Goal: Information Seeking & Learning: Learn about a topic

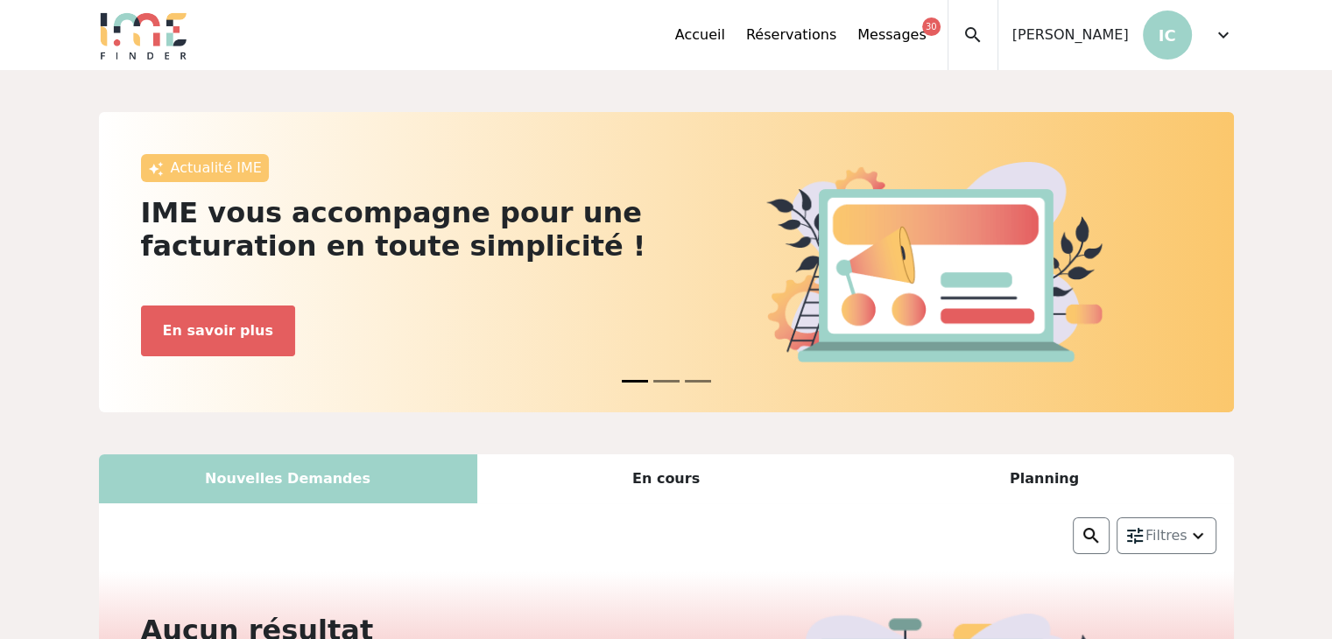
click at [1167, 39] on p "IC" at bounding box center [1167, 35] width 49 height 49
click at [1223, 34] on span "expand_more" at bounding box center [1223, 35] width 21 height 21
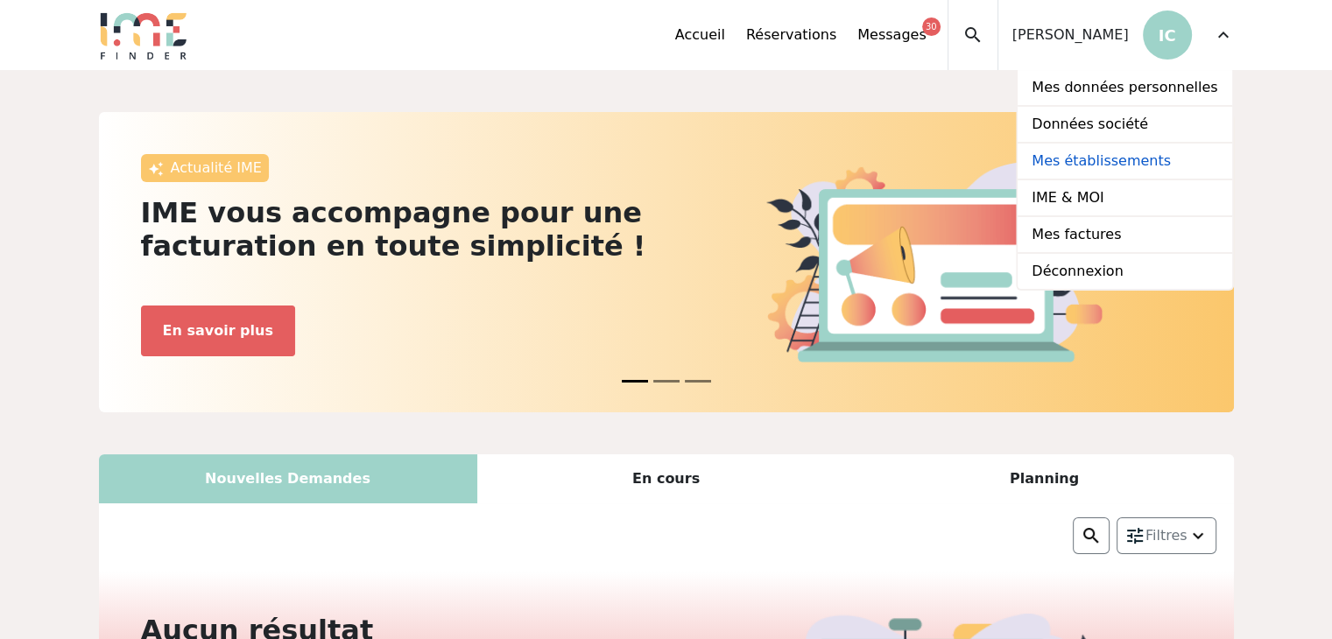
click at [1160, 164] on link "Mes établissements" at bounding box center [1125, 162] width 214 height 37
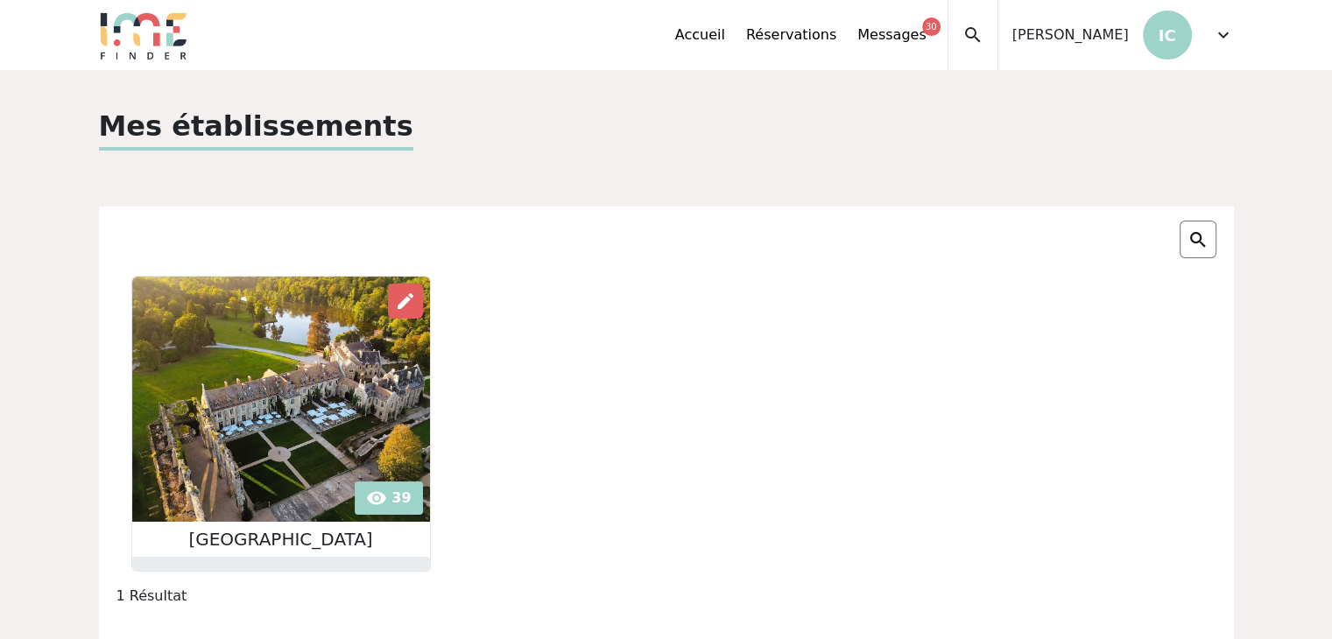
click at [287, 472] on img at bounding box center [281, 399] width 298 height 245
click at [395, 286] on div "edit" at bounding box center [405, 301] width 35 height 35
click at [255, 201] on div "Mes établissements visibility 39 edit [GEOGRAPHIC_DATA]" at bounding box center [666, 568] width 1156 height 927
click at [1219, 34] on span "expand_more" at bounding box center [1223, 35] width 21 height 21
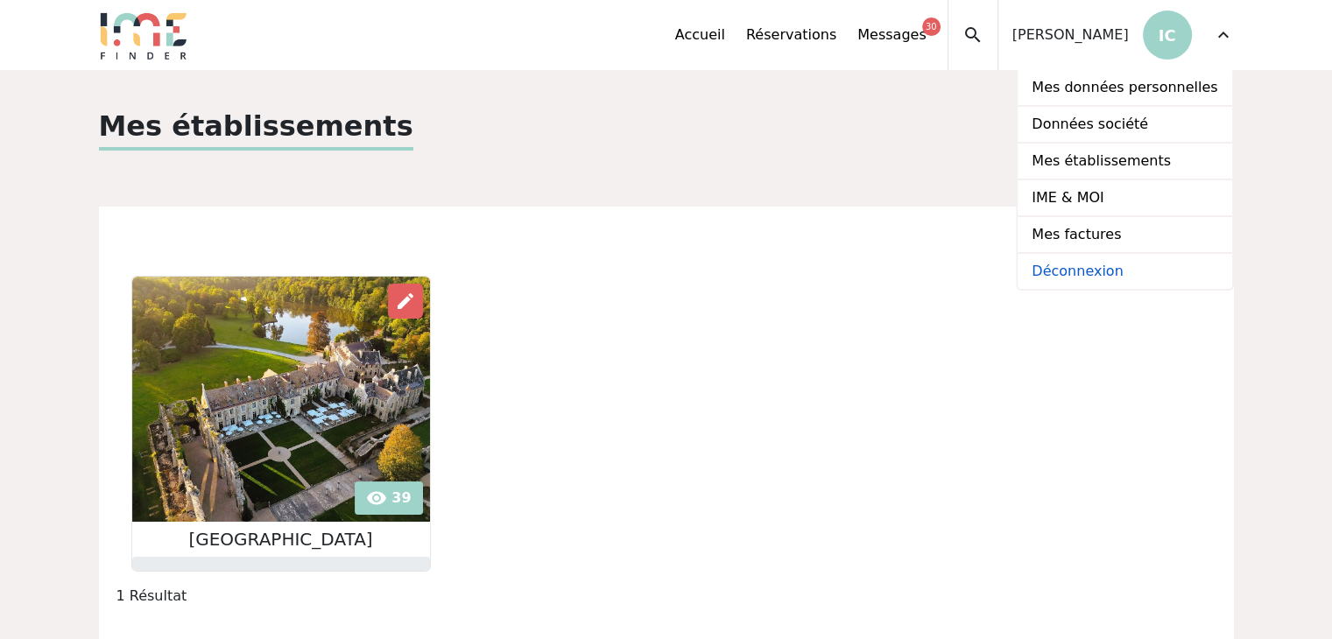
click at [1132, 274] on link "Déconnexion" at bounding box center [1125, 271] width 214 height 35
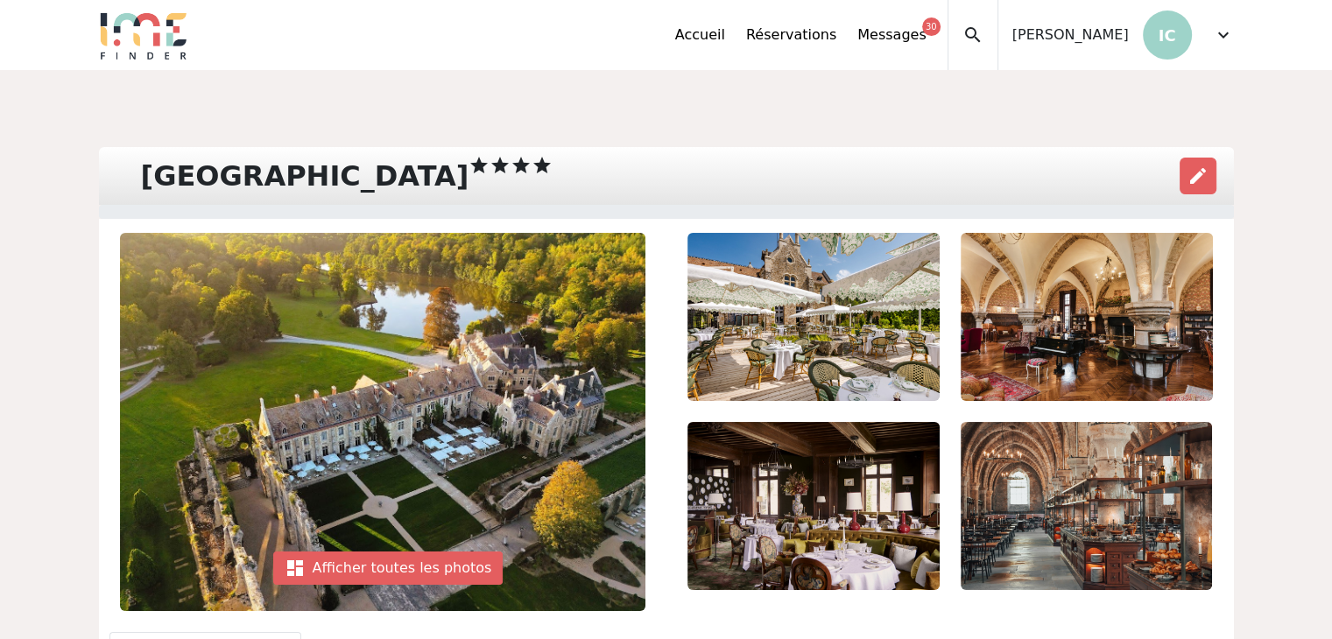
click at [1223, 41] on span "expand_more" at bounding box center [1223, 35] width 21 height 21
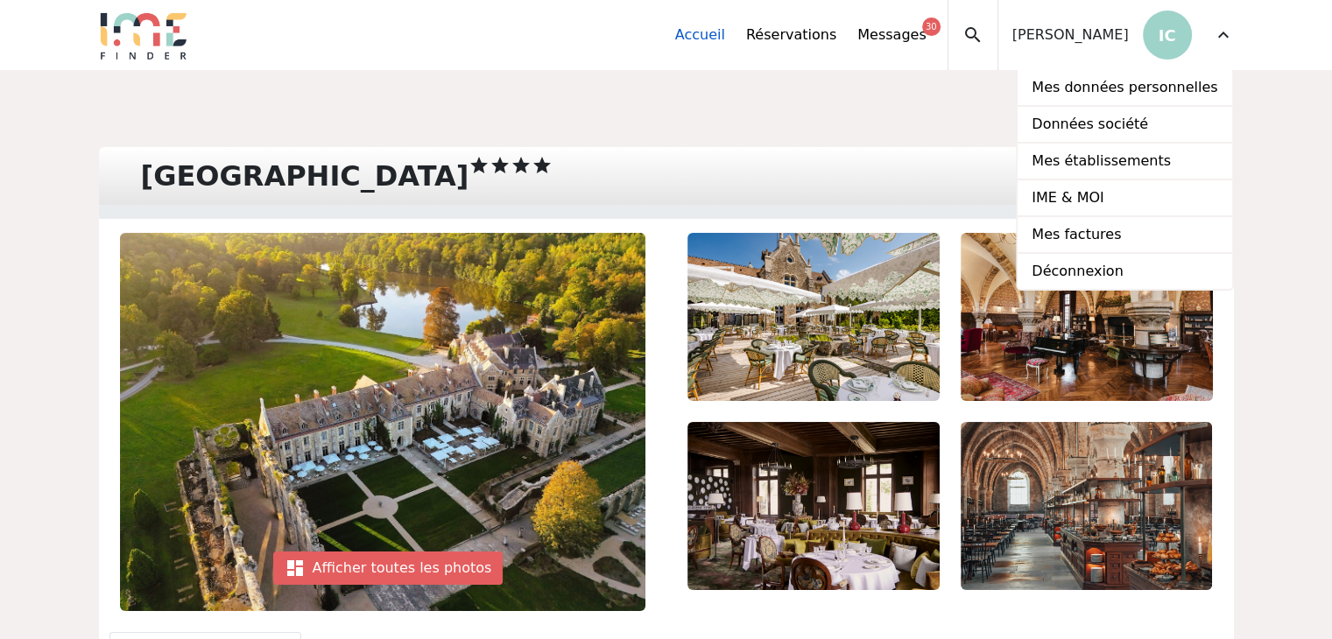
click at [725, 33] on link "Accueil" at bounding box center [700, 35] width 50 height 21
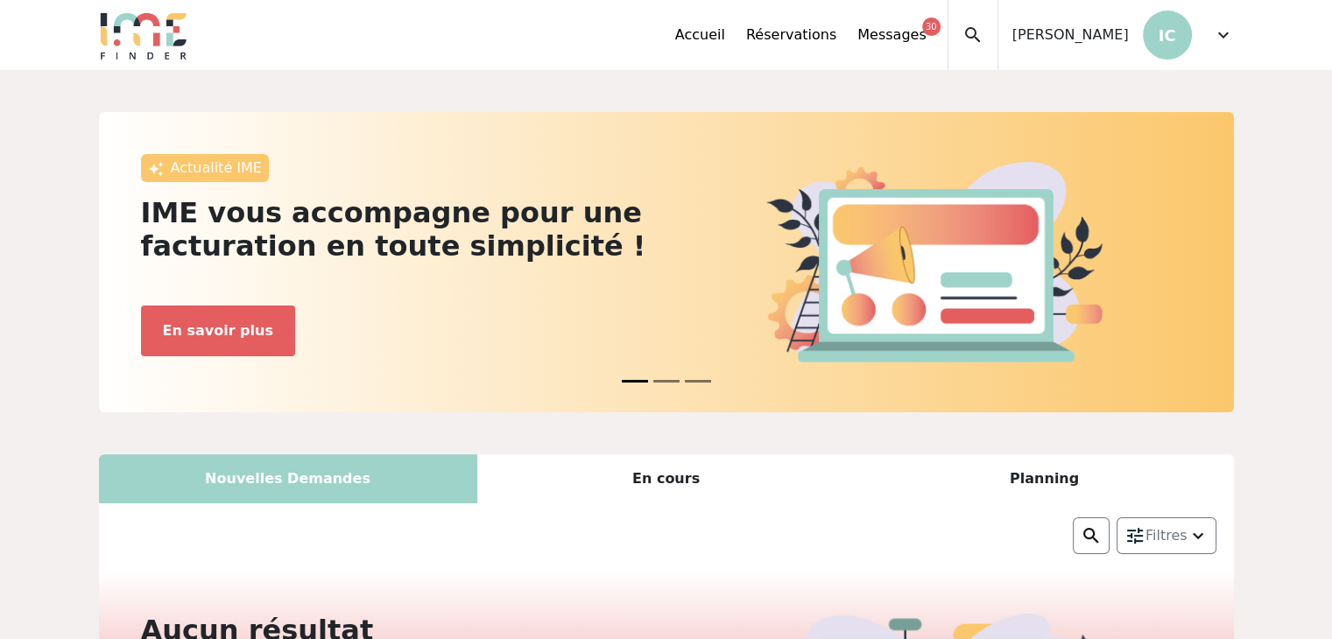
click at [1193, 33] on div "Accueil Réservations Messages 30 Mes données personnelles Données société Mes é…" at bounding box center [954, 35] width 559 height 70
click at [1216, 39] on span "expand_more" at bounding box center [1223, 35] width 21 height 21
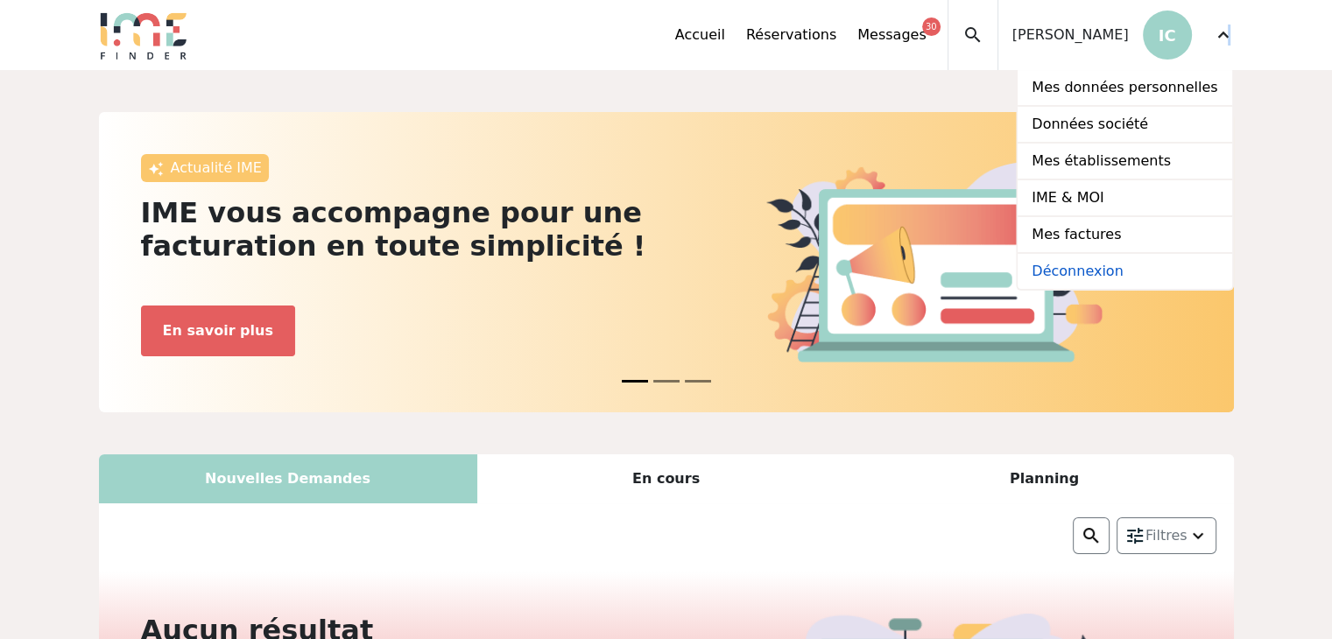
click at [1137, 271] on link "Déconnexion" at bounding box center [1125, 271] width 214 height 35
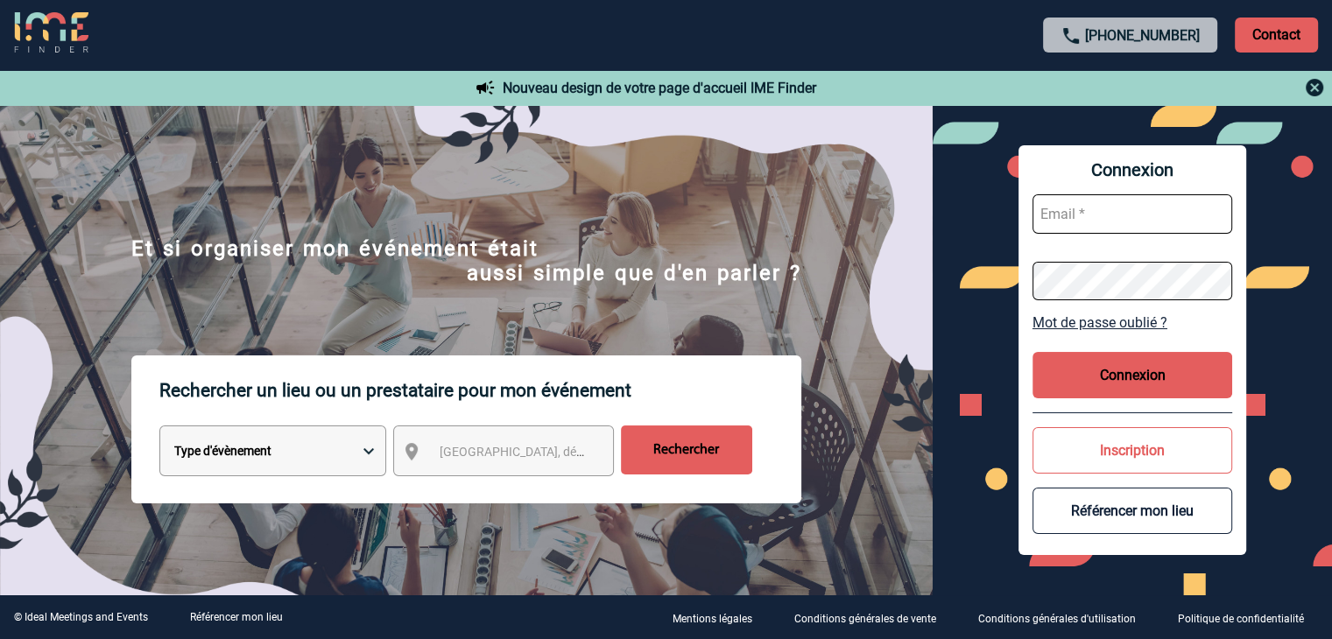
type input "i.challamel@paris-society.com"
click at [473, 450] on span "[GEOGRAPHIC_DATA], département, région..." at bounding box center [561, 452] width 243 height 14
drag, startPoint x: 550, startPoint y: 383, endPoint x: 284, endPoint y: 334, distance: 270.7
click at [284, 334] on body "+33 1 45 72 07 14 Contact Contact Nouveau design de votre page d'accueil IME Fi…" at bounding box center [666, 319] width 1332 height 639
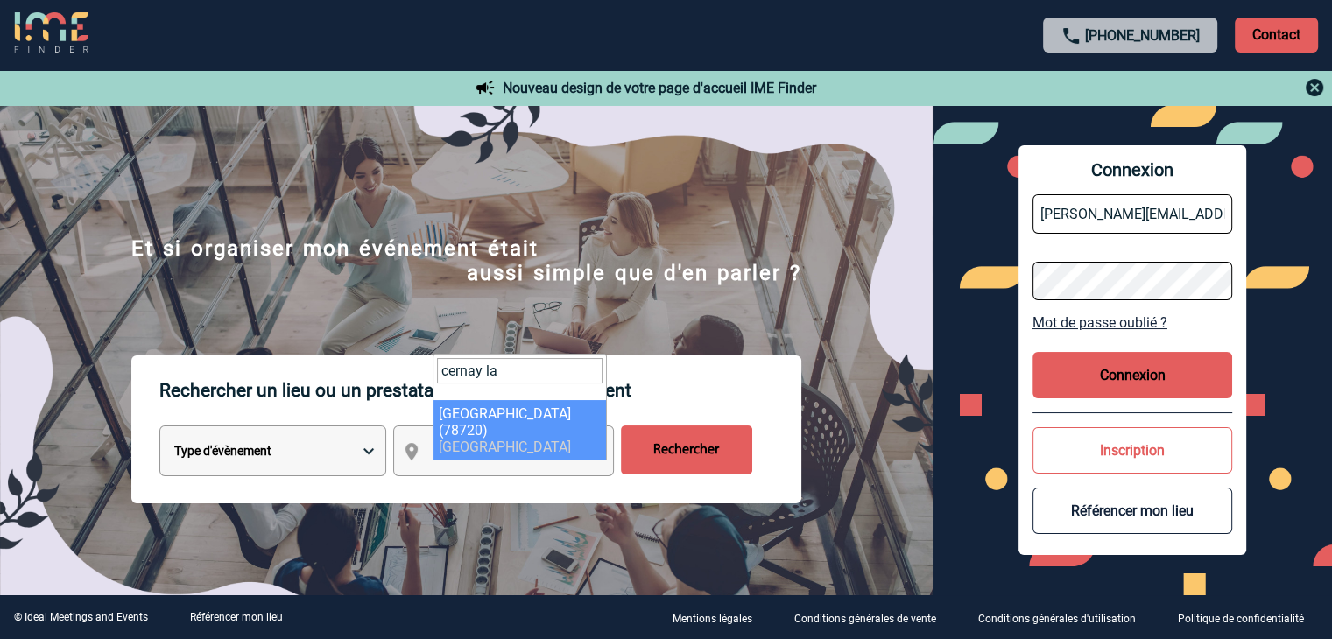
type input "cernay la"
select select "823"
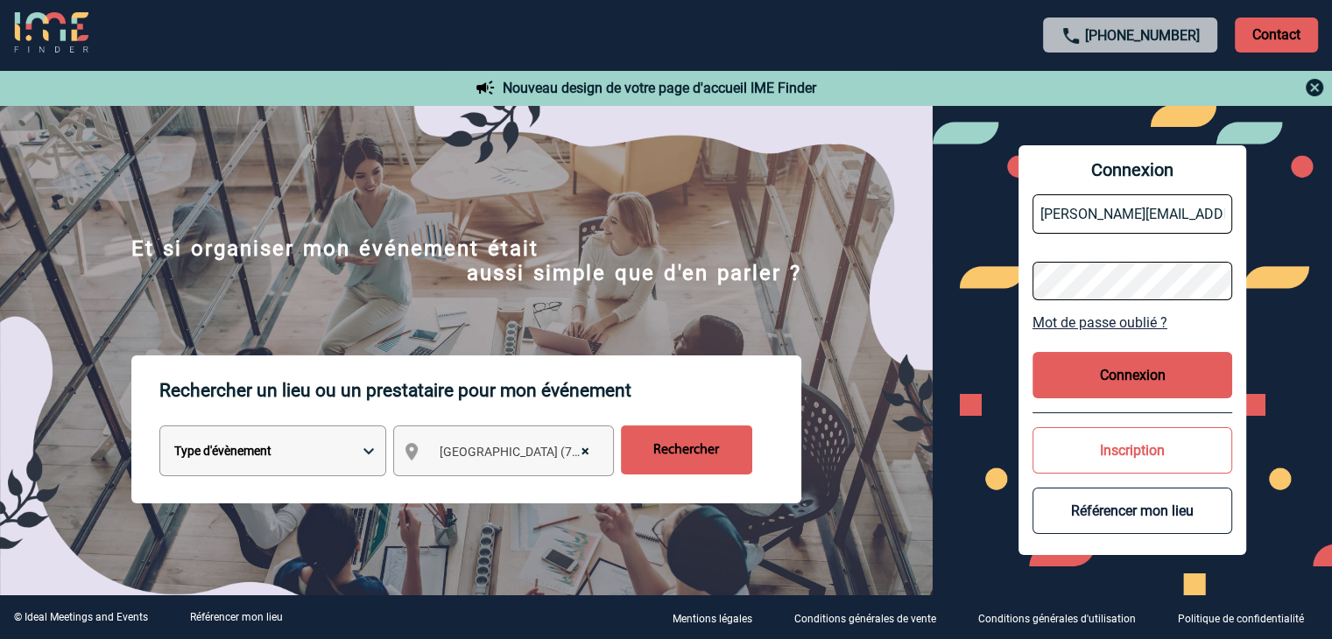
click at [676, 444] on input "Rechercher" at bounding box center [686, 450] width 131 height 49
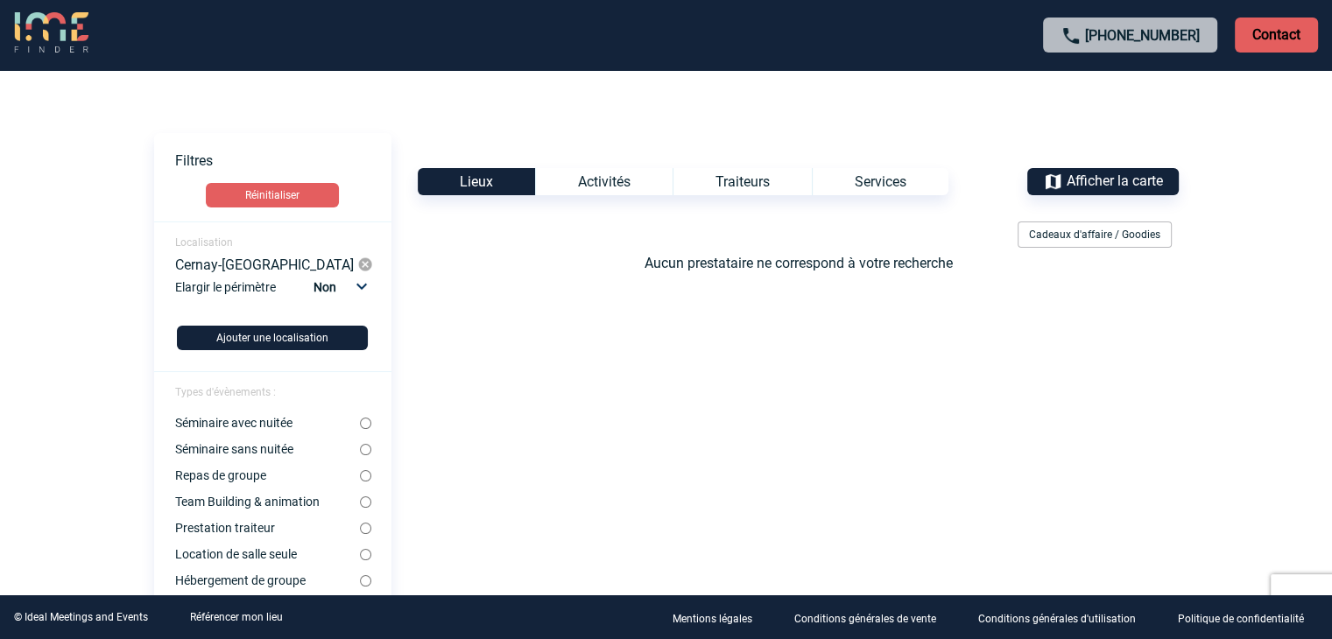
drag, startPoint x: 343, startPoint y: 289, endPoint x: 353, endPoint y: 286, distance: 10.3
click at [343, 286] on select "Non 10km 20km 50km" at bounding box center [339, 287] width 60 height 23
select select "10"
click at [313, 276] on select "Non 10km 20km 50km" at bounding box center [339, 287] width 60 height 23
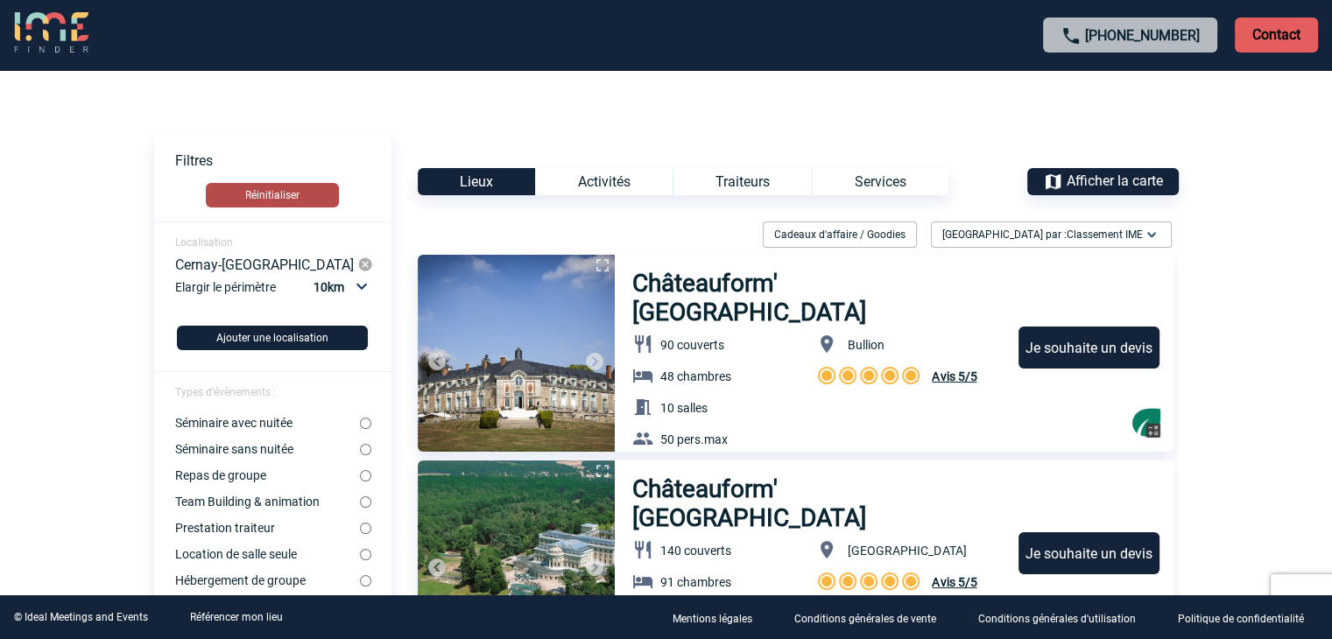
click at [234, 186] on button "Réinitialiser" at bounding box center [272, 195] width 133 height 25
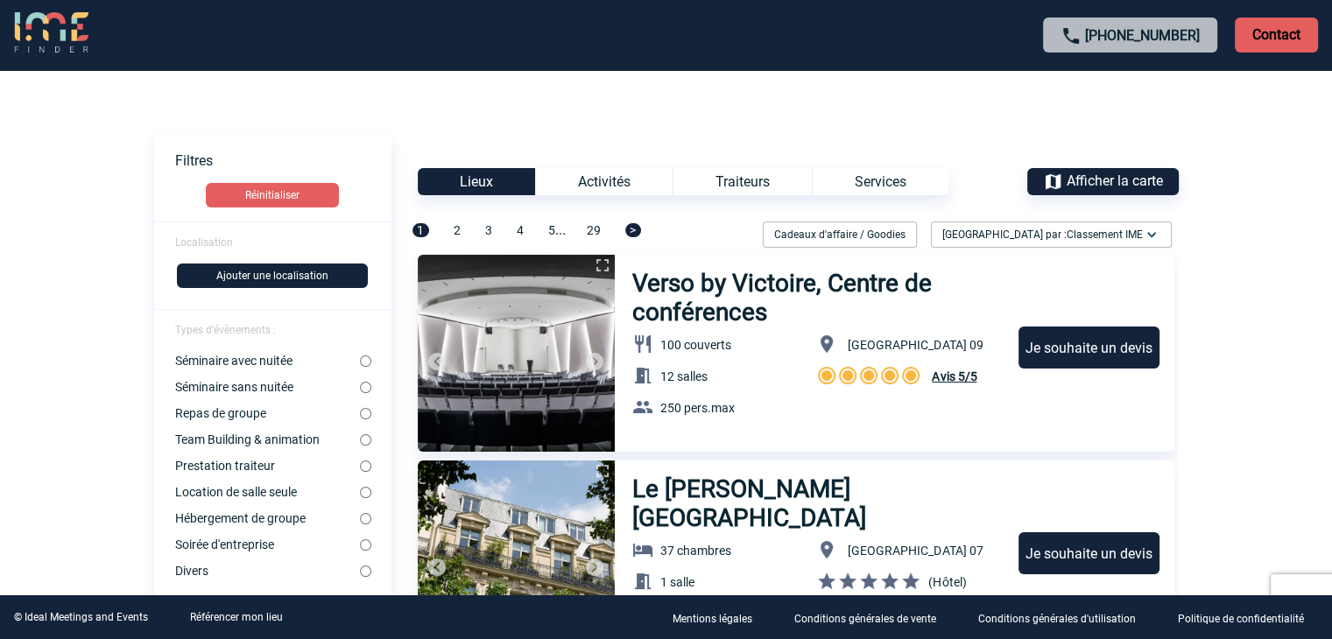
click at [209, 273] on button "Ajouter une localisation" at bounding box center [272, 276] width 191 height 25
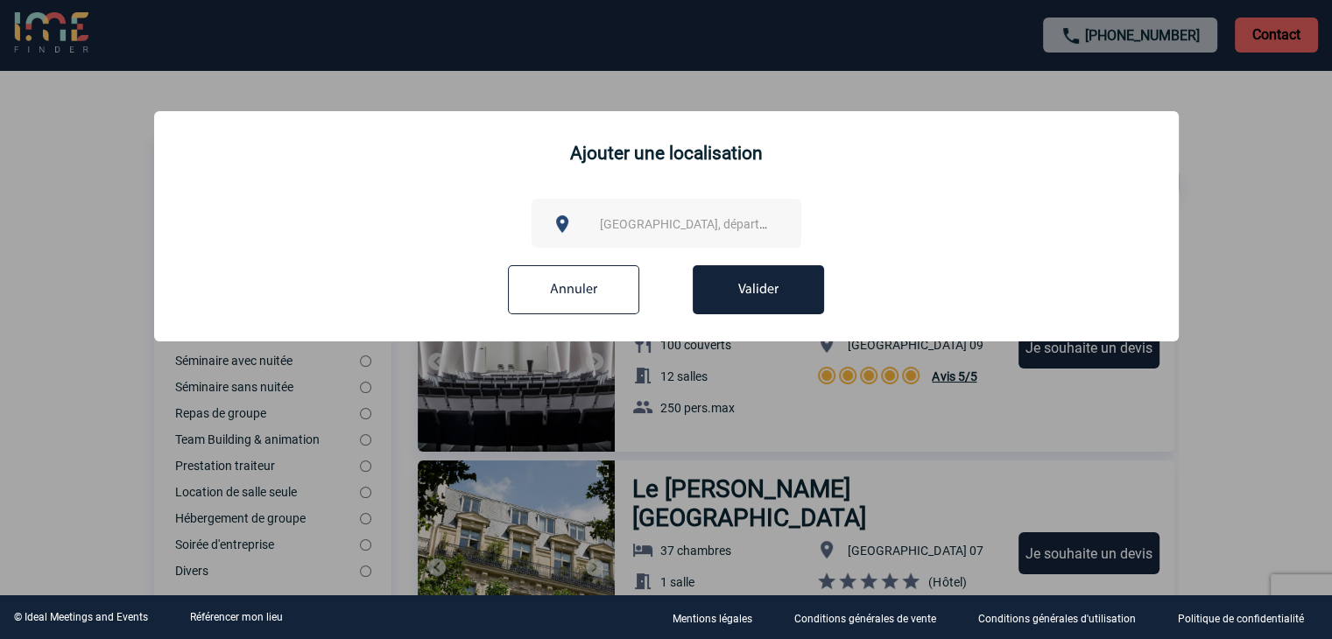
click at [641, 220] on span "Ville, département, région..." at bounding box center [721, 224] width 243 height 14
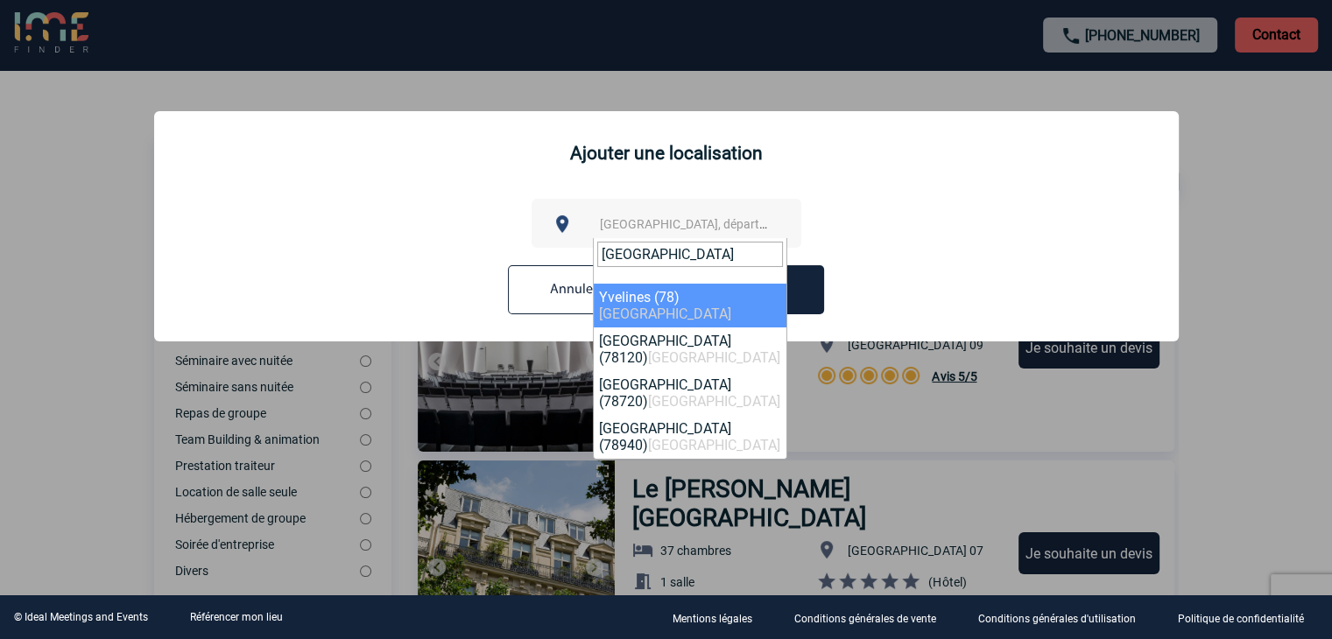
type input "yvelines"
select select "775"
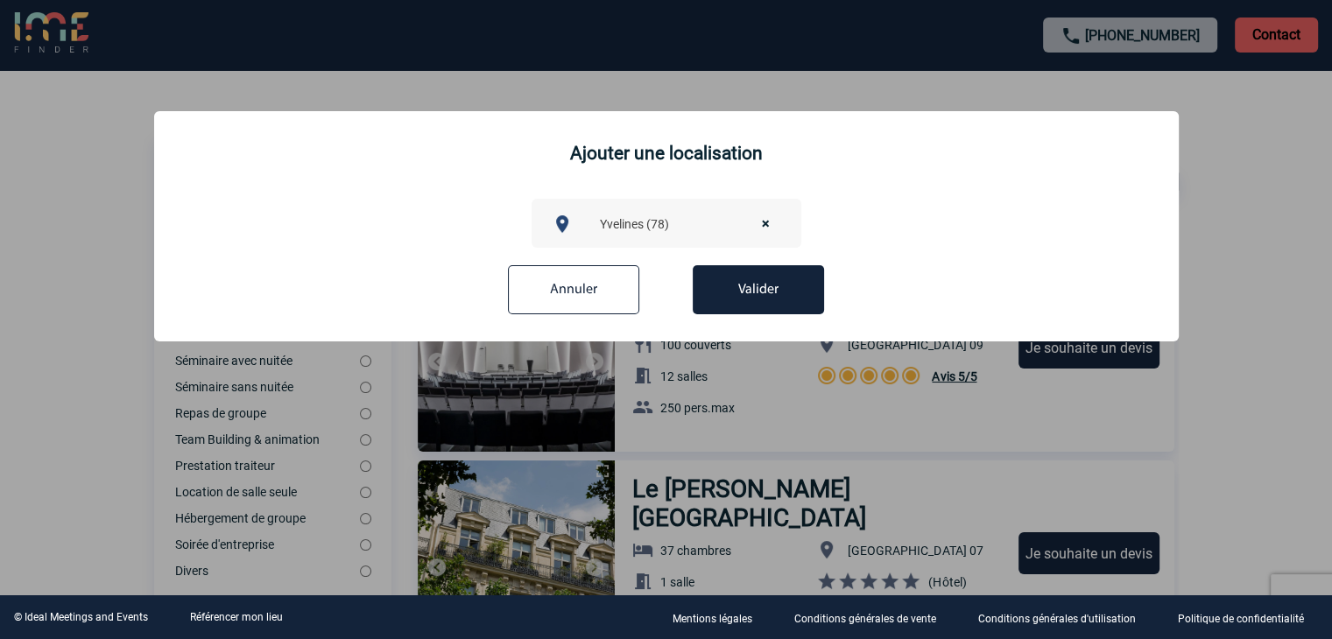
click at [771, 306] on button "Valider" at bounding box center [758, 289] width 131 height 49
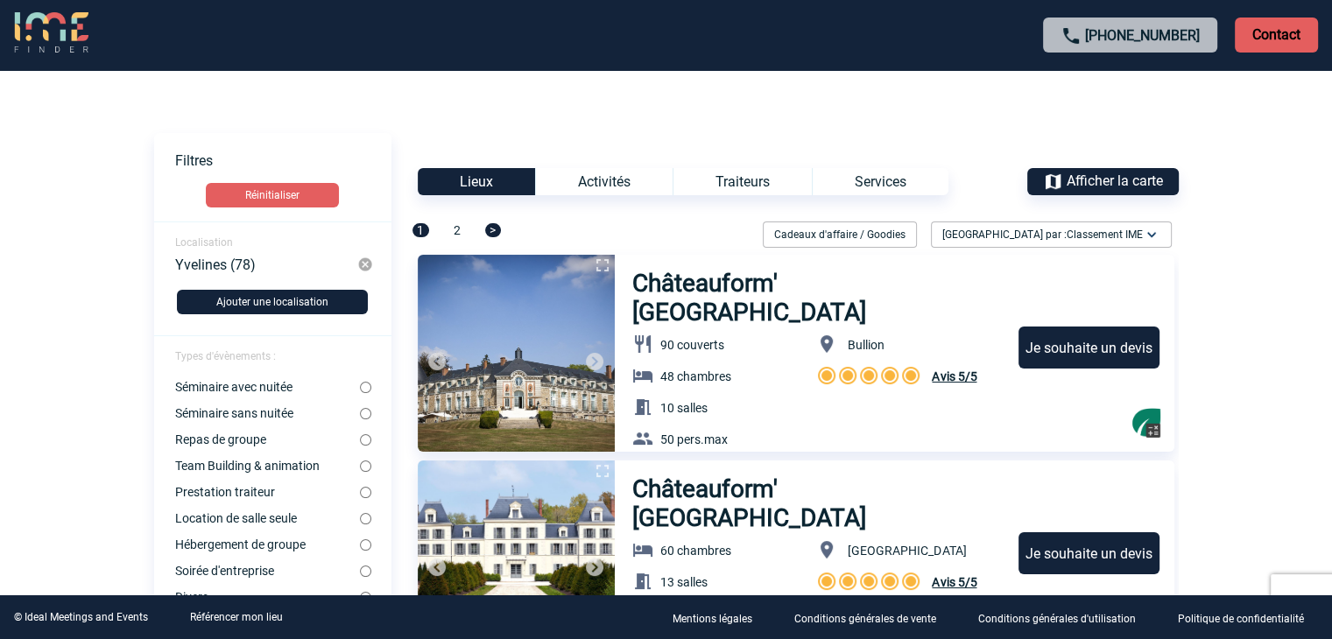
click at [1139, 175] on span "Afficher la carte" at bounding box center [1115, 181] width 96 height 17
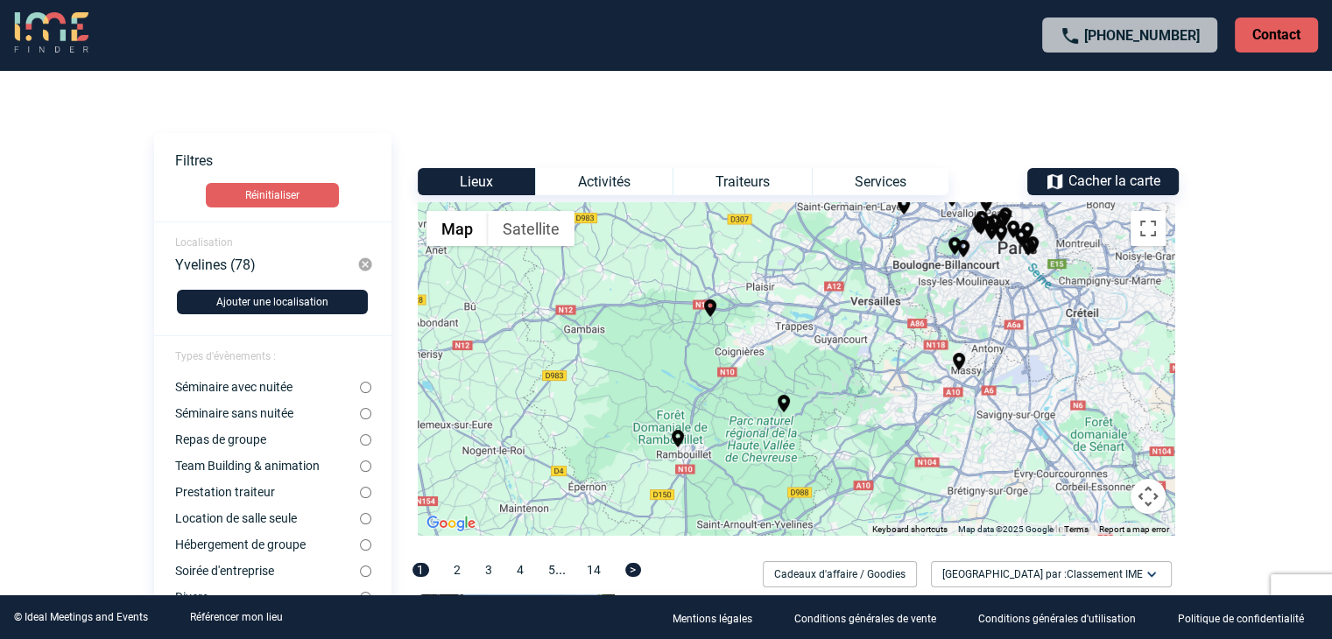
drag, startPoint x: 778, startPoint y: 415, endPoint x: 709, endPoint y: 342, distance: 101.0
click at [709, 342] on div "To activate drag with keyboard, press Alt + Enter. Once in keyboard drag state,…" at bounding box center [796, 368] width 757 height 333
click at [781, 398] on img "Châteauform' Château de Ronqueux" at bounding box center [783, 403] width 21 height 21
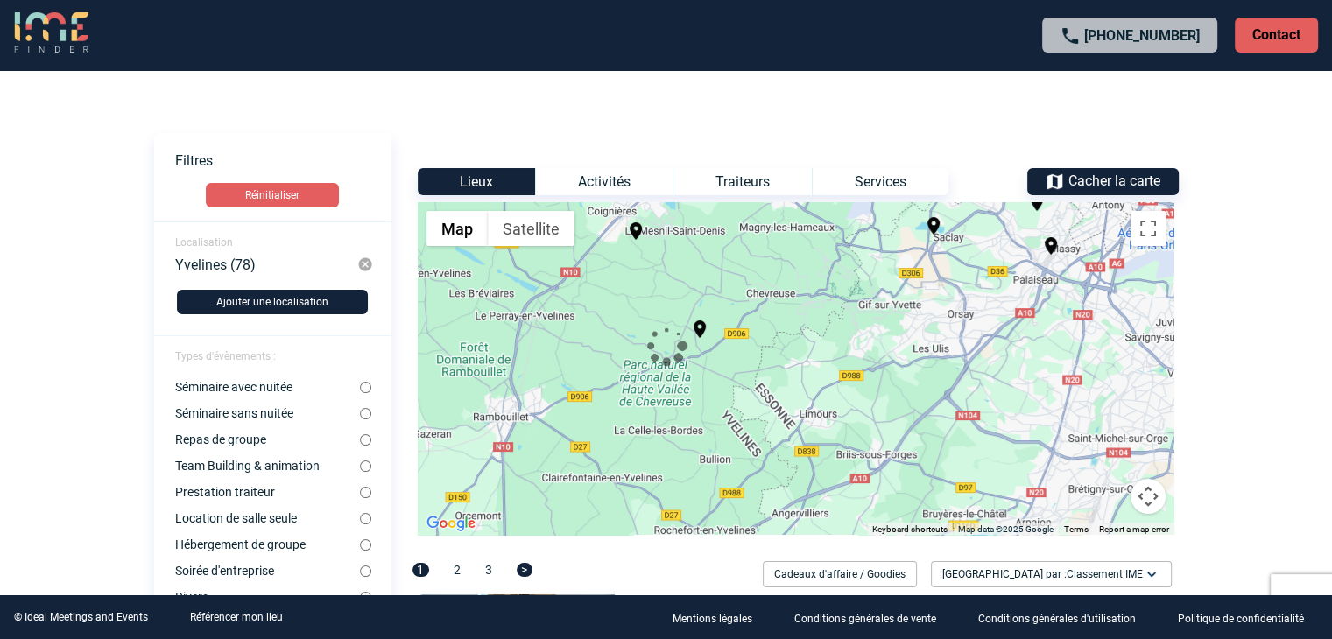
drag, startPoint x: 856, startPoint y: 361, endPoint x: 927, endPoint y: 252, distance: 130.2
click at [927, 252] on div "To activate drag with keyboard, press Alt + Enter. Once in keyboard drag state,…" at bounding box center [796, 368] width 757 height 333
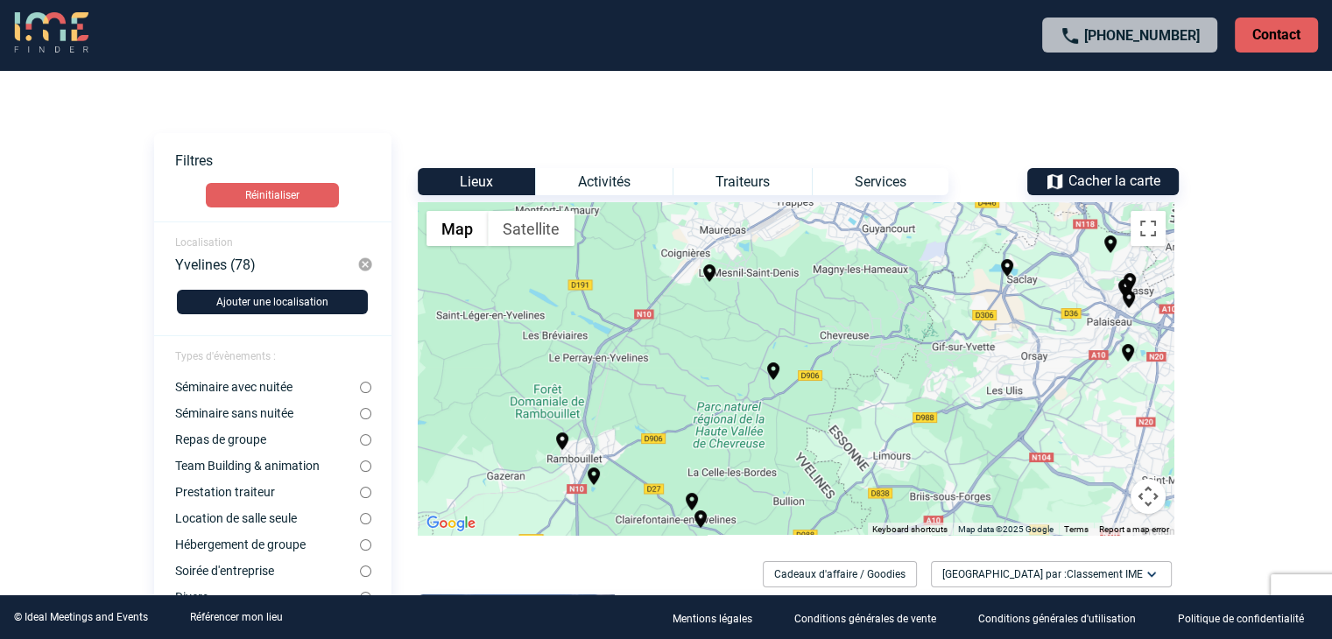
drag, startPoint x: 648, startPoint y: 432, endPoint x: 706, endPoint y: 460, distance: 64.2
click at [702, 466] on div "To activate drag with keyboard, press Alt + Enter. Once in keyboard drag state,…" at bounding box center [796, 368] width 757 height 333
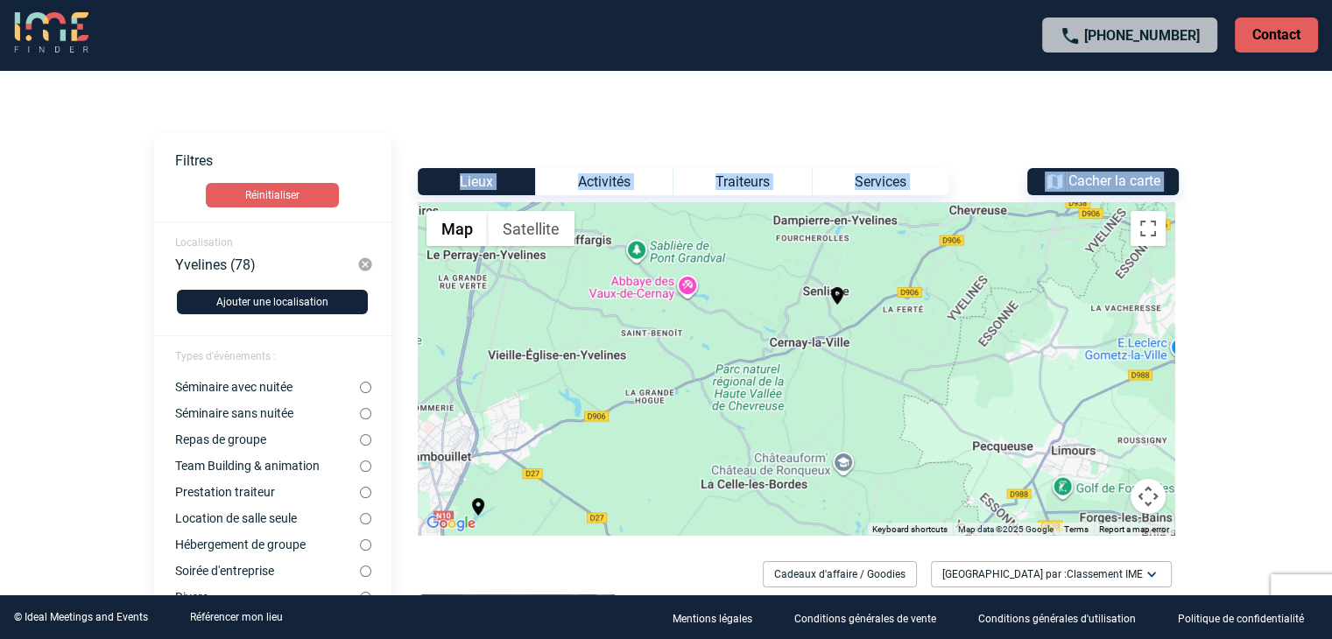
drag, startPoint x: 799, startPoint y: 348, endPoint x: 828, endPoint y: 366, distance: 35.0
click at [837, 295] on img "Châteauform' Château de Ronqueux" at bounding box center [837, 296] width 21 height 21
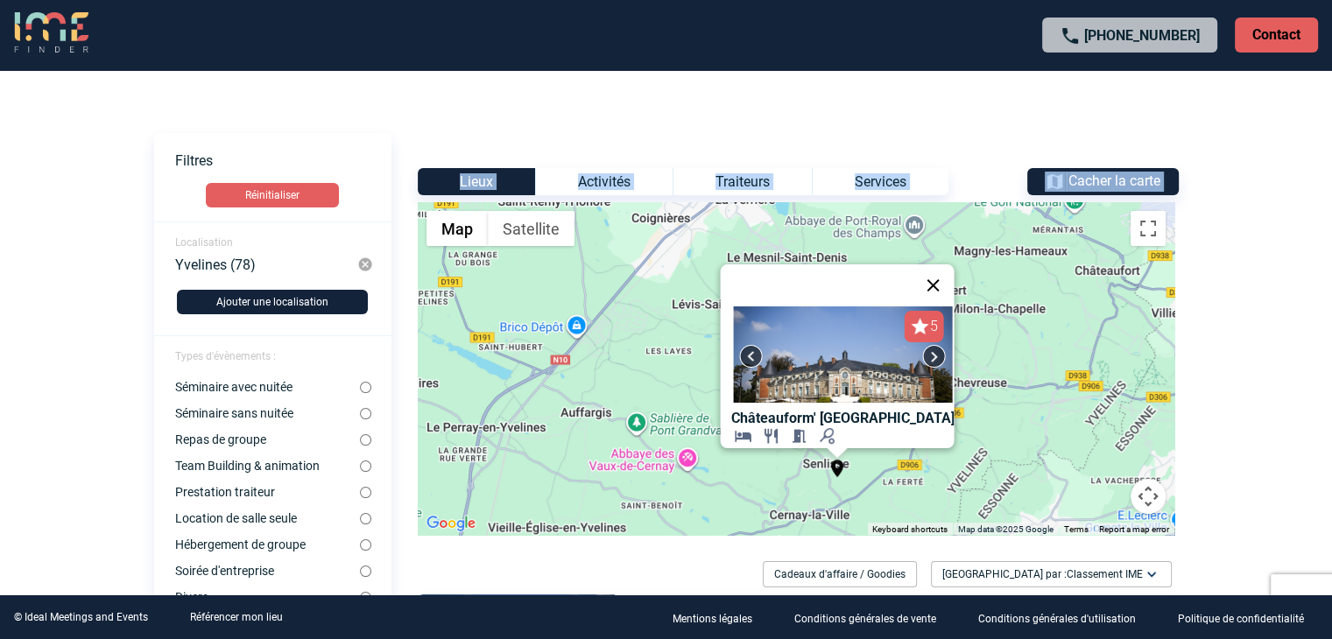
click at [936, 275] on button "Close" at bounding box center [933, 285] width 42 height 42
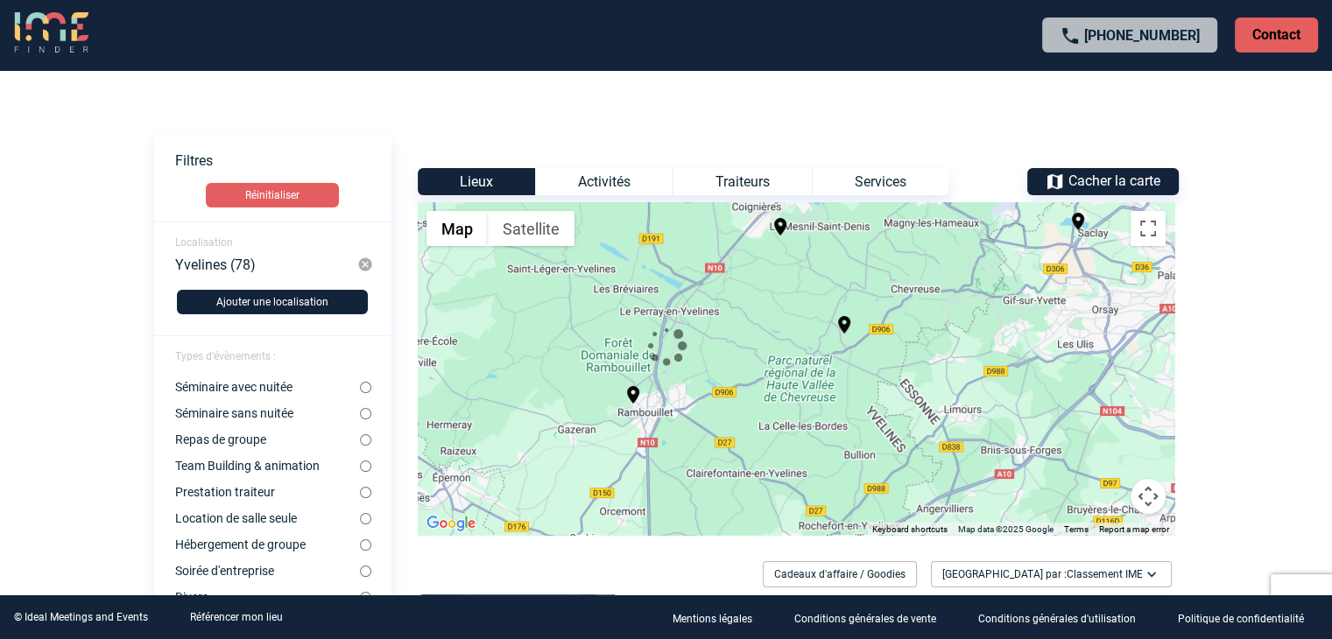
click at [779, 223] on img "Hectar" at bounding box center [780, 226] width 21 height 21
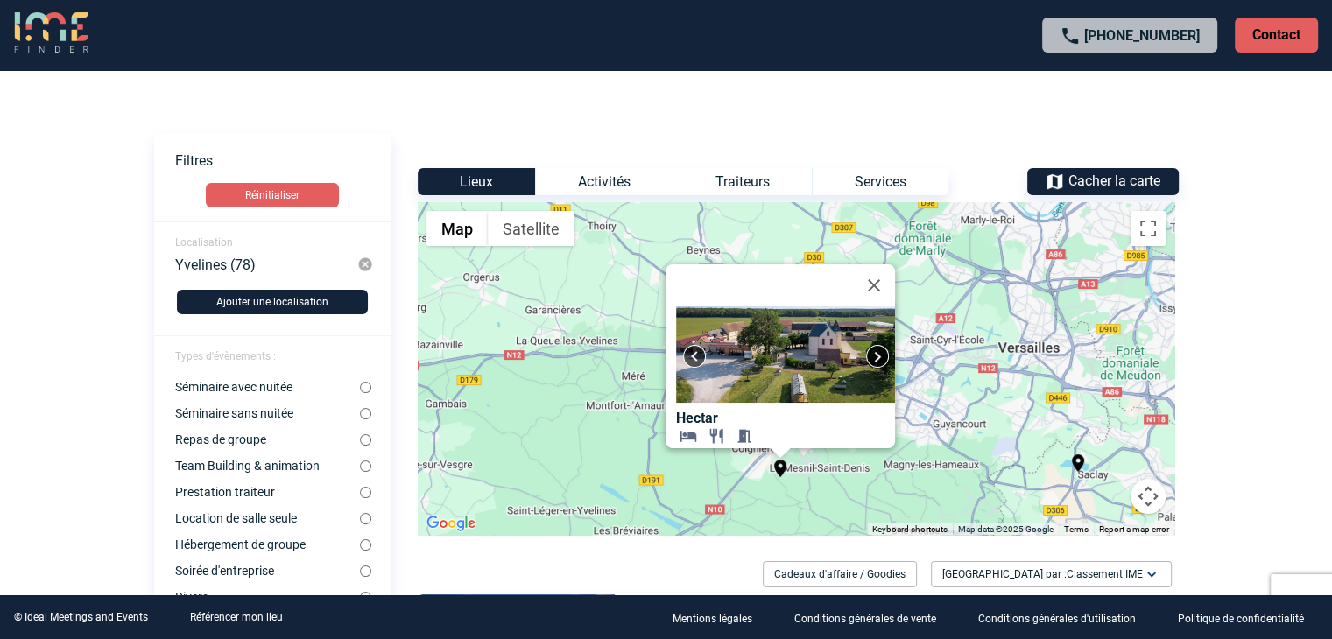
click at [34, 137] on body "+33 1 45 72 07 14 Contact Contact Voir les filtres Filtres Réinitialiser Locali…" at bounding box center [666, 319] width 1332 height 639
click at [878, 271] on button "Close" at bounding box center [874, 285] width 42 height 42
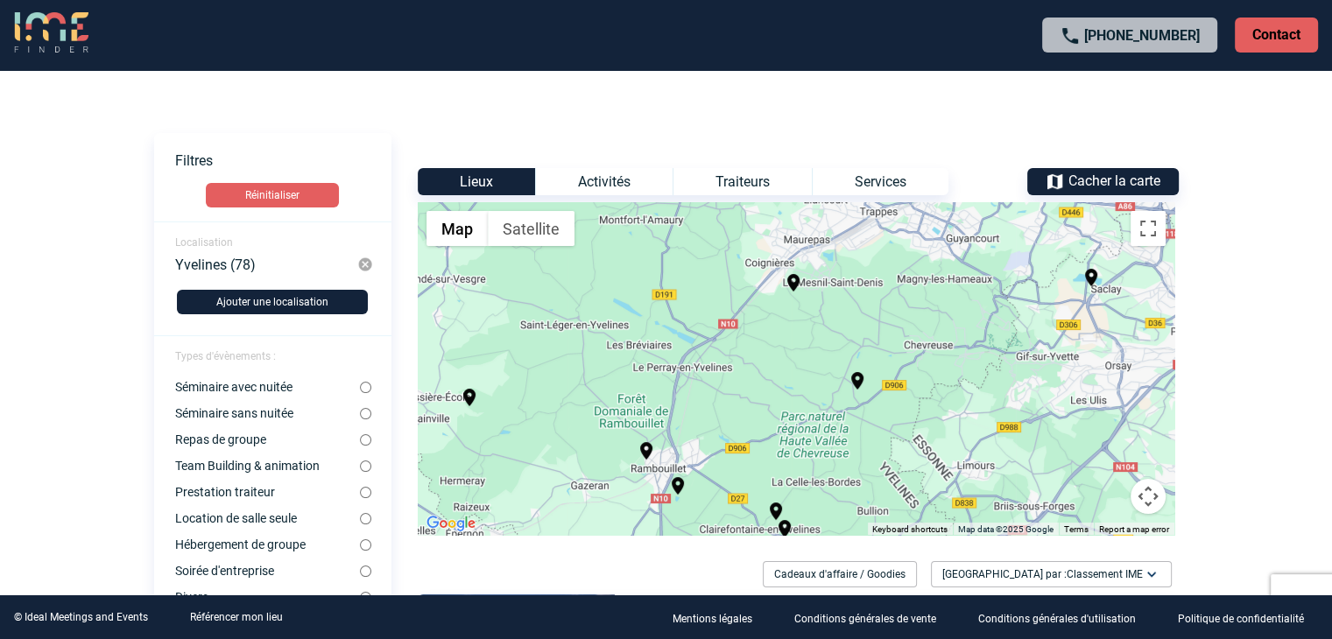
drag, startPoint x: 842, startPoint y: 402, endPoint x: 855, endPoint y: 243, distance: 159.1
click at [858, 238] on div "To activate drag with keyboard, press Alt + Enter. Once in keyboard drag state,…" at bounding box center [796, 368] width 757 height 333
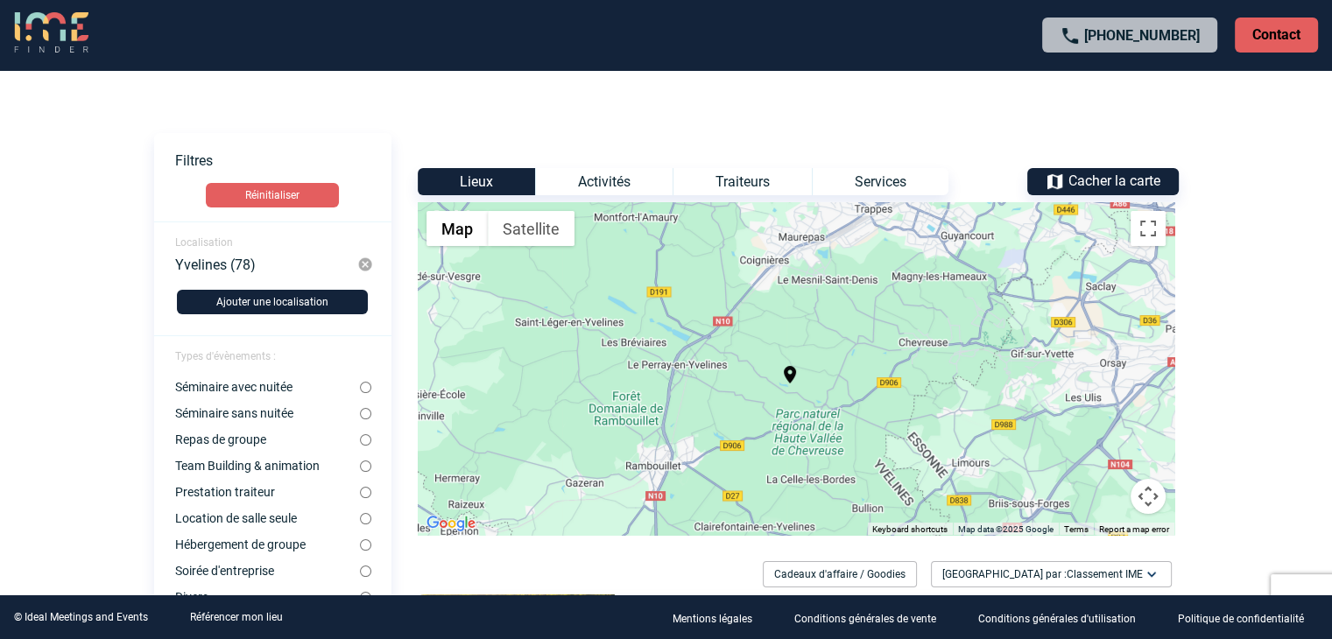
click at [1146, 492] on button "Map camera controls" at bounding box center [1148, 496] width 35 height 35
click at [1149, 223] on button "Toggle fullscreen view" at bounding box center [1148, 228] width 35 height 35
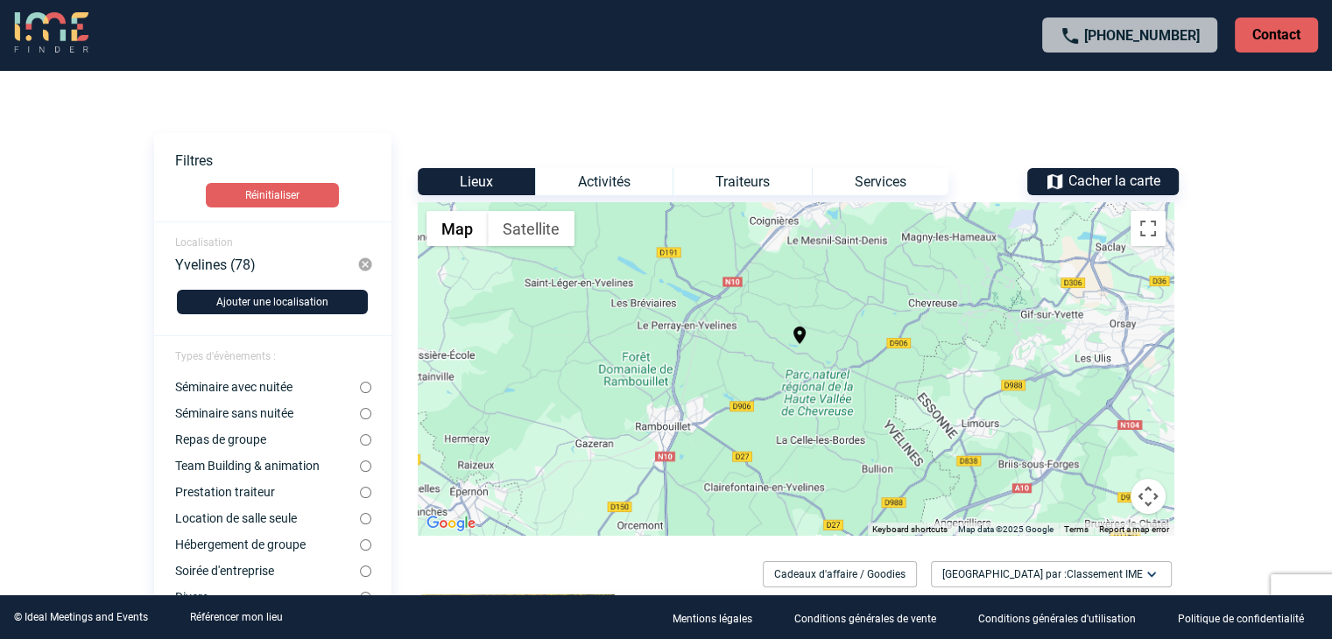
drag, startPoint x: 899, startPoint y: 389, endPoint x: 716, endPoint y: 258, distance: 224.1
click at [911, 362] on div "To activate drag with keyboard, press Alt + Enter. Once in keyboard drag state,…" at bounding box center [796, 368] width 757 height 333
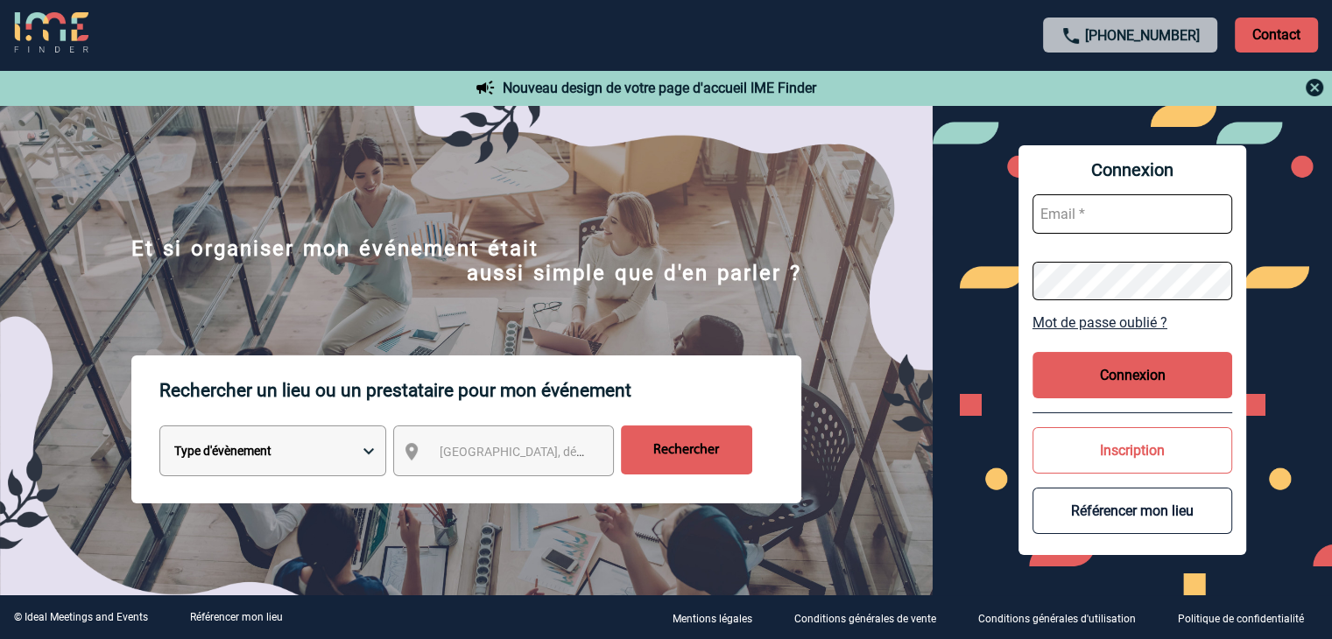
type input "[PERSON_NAME][EMAIL_ADDRESS][DOMAIN_NAME]"
click at [1146, 372] on button "Connexion" at bounding box center [1133, 375] width 200 height 46
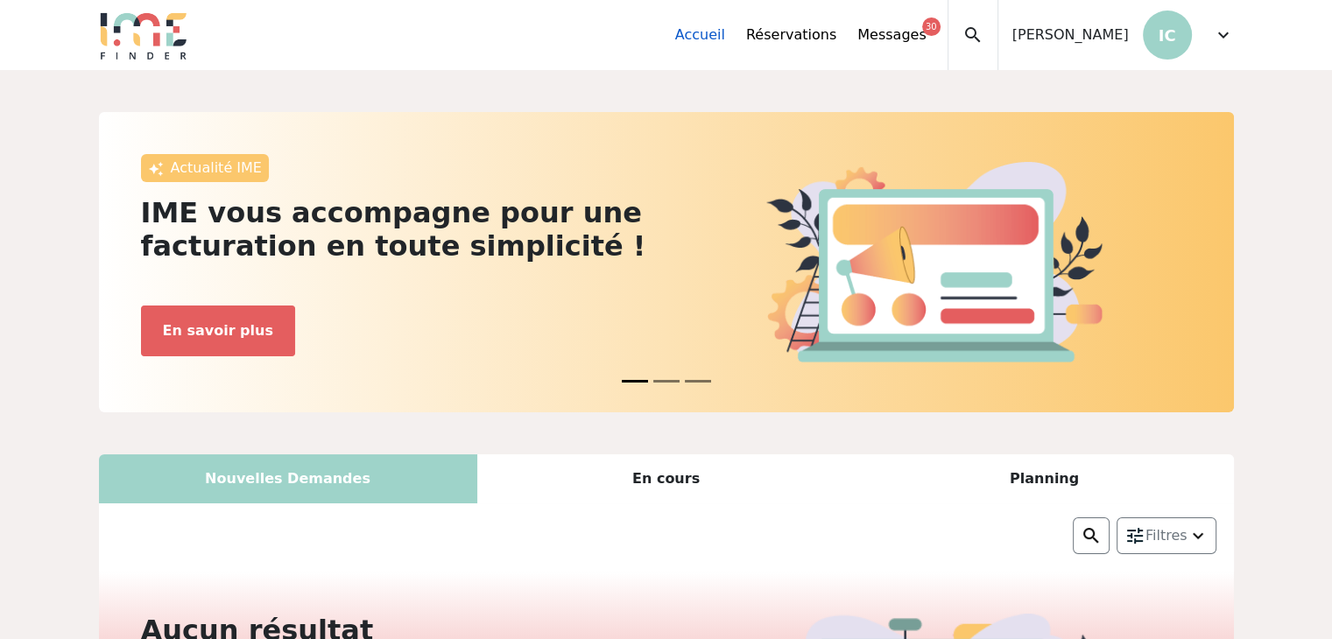
click at [722, 38] on link "Accueil" at bounding box center [700, 35] width 50 height 21
click at [1227, 30] on span "expand_more" at bounding box center [1223, 35] width 21 height 21
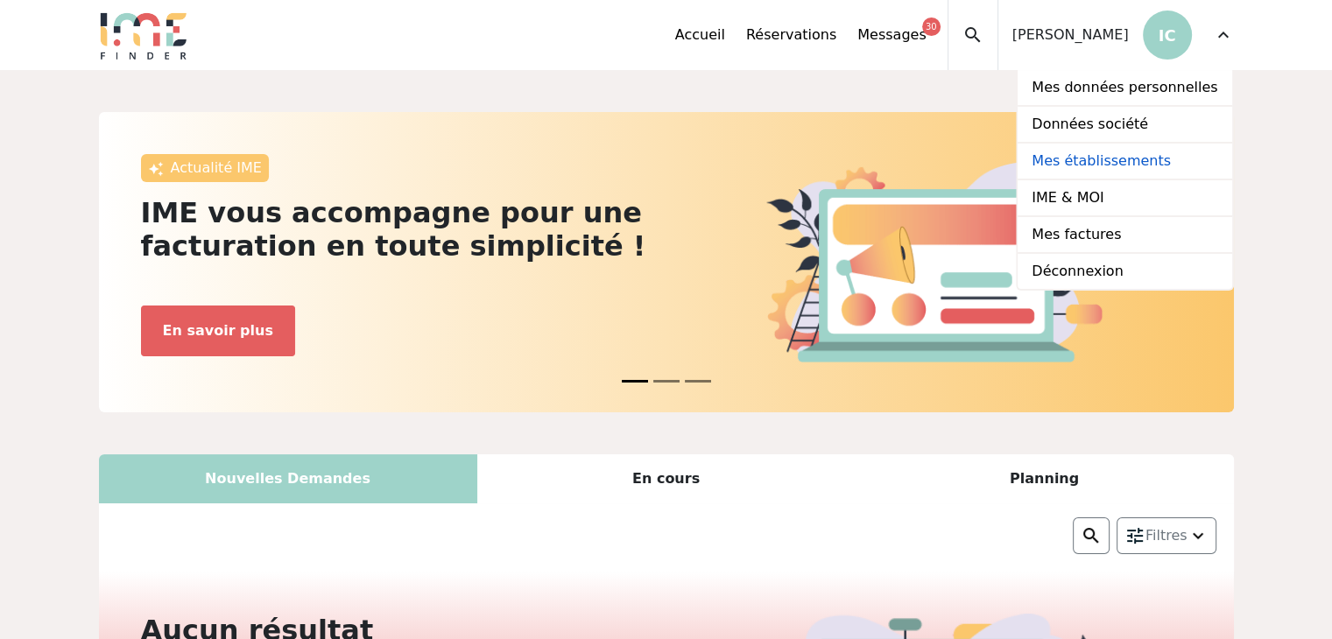
click at [1178, 159] on link "Mes établissements" at bounding box center [1125, 162] width 214 height 37
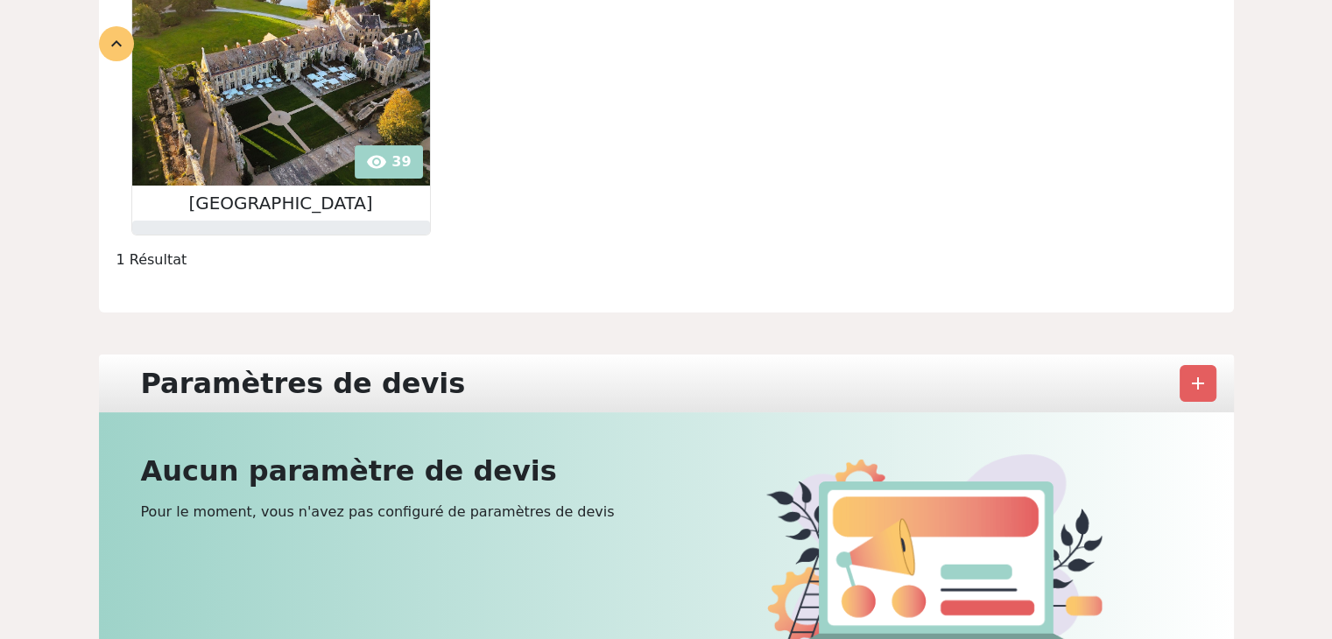
scroll to position [150, 0]
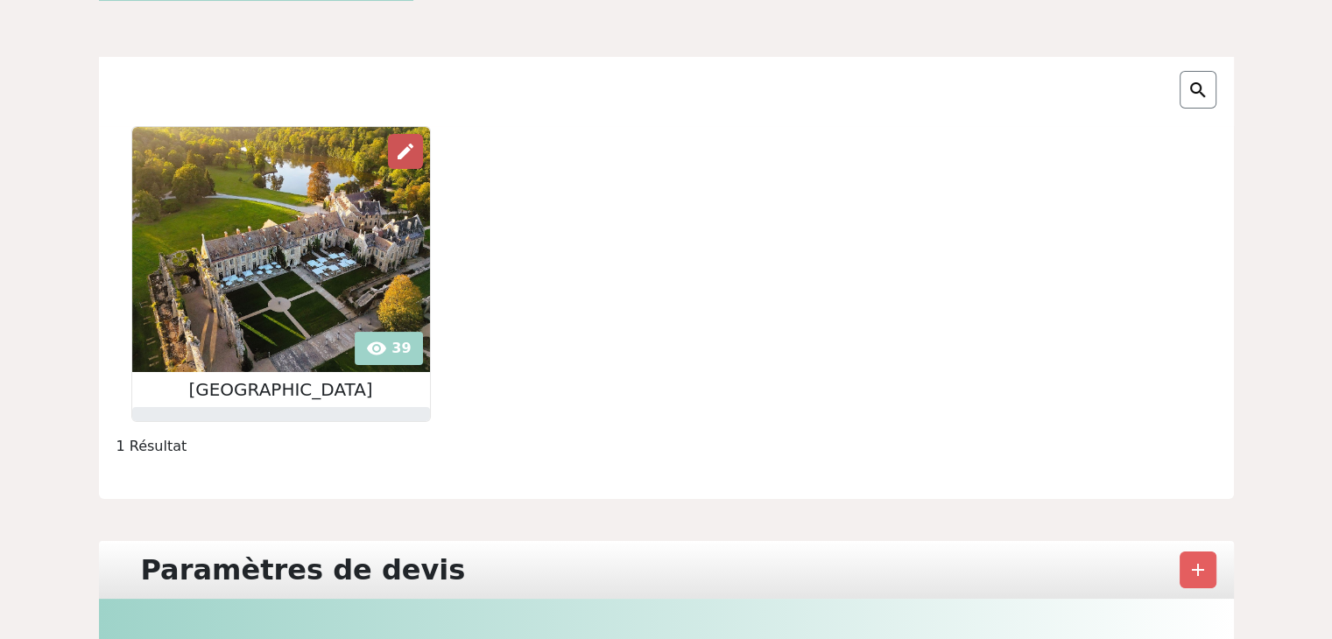
click at [410, 145] on span "edit" at bounding box center [405, 151] width 21 height 21
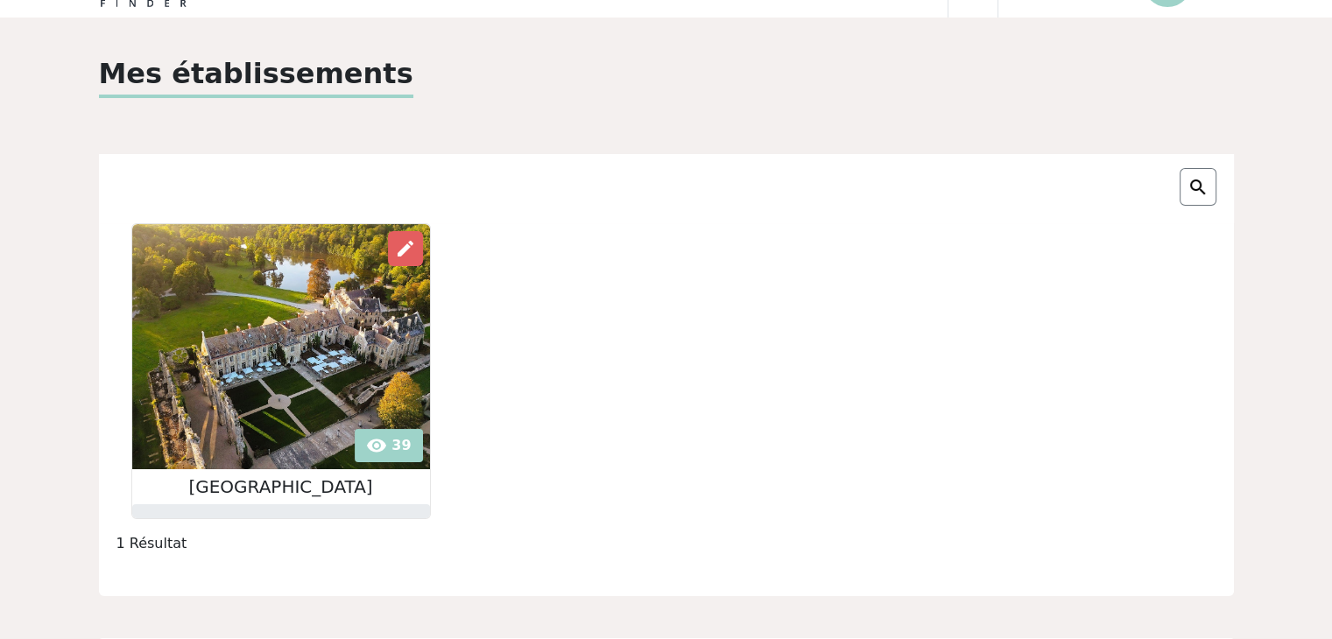
scroll to position [0, 0]
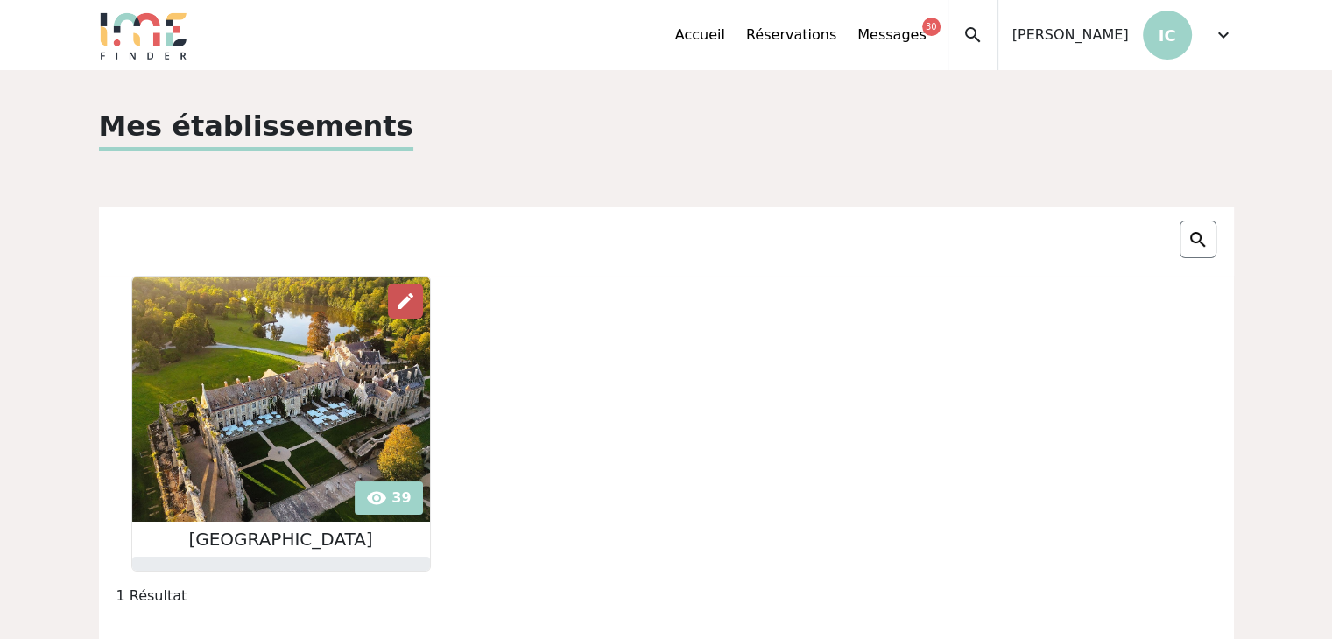
click at [389, 310] on div "edit" at bounding box center [405, 301] width 35 height 35
click at [320, 320] on img at bounding box center [281, 399] width 298 height 245
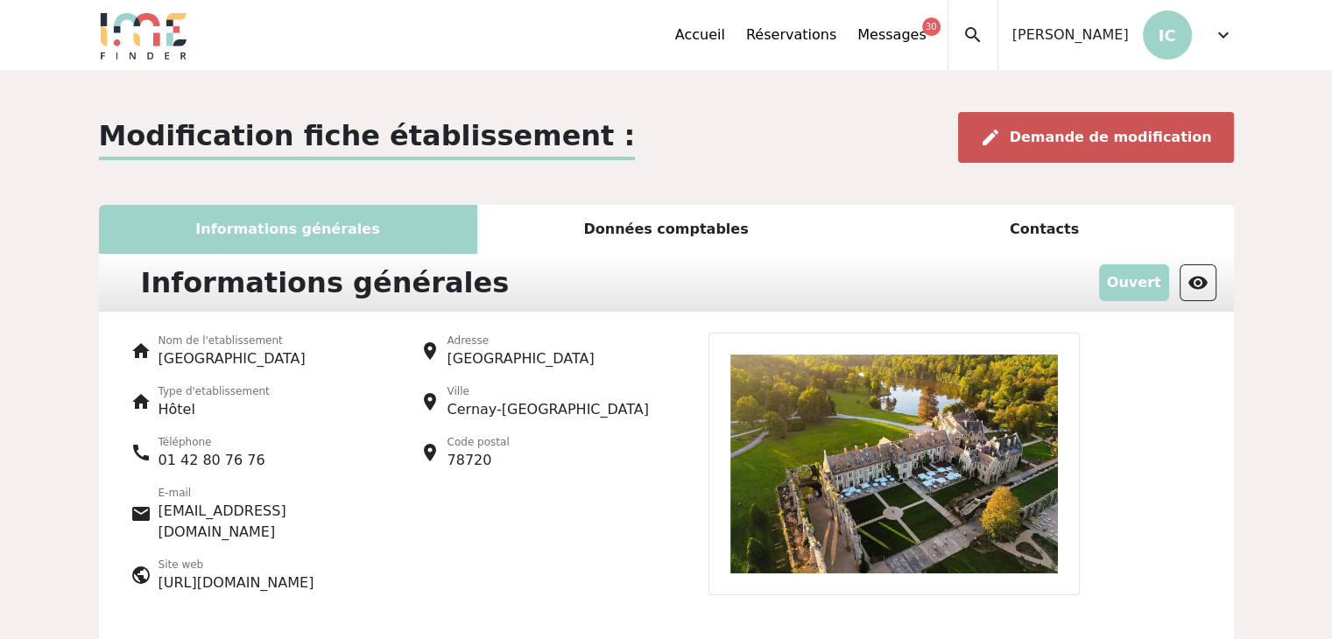
click at [1082, 138] on span "Demande de modification" at bounding box center [1111, 137] width 202 height 17
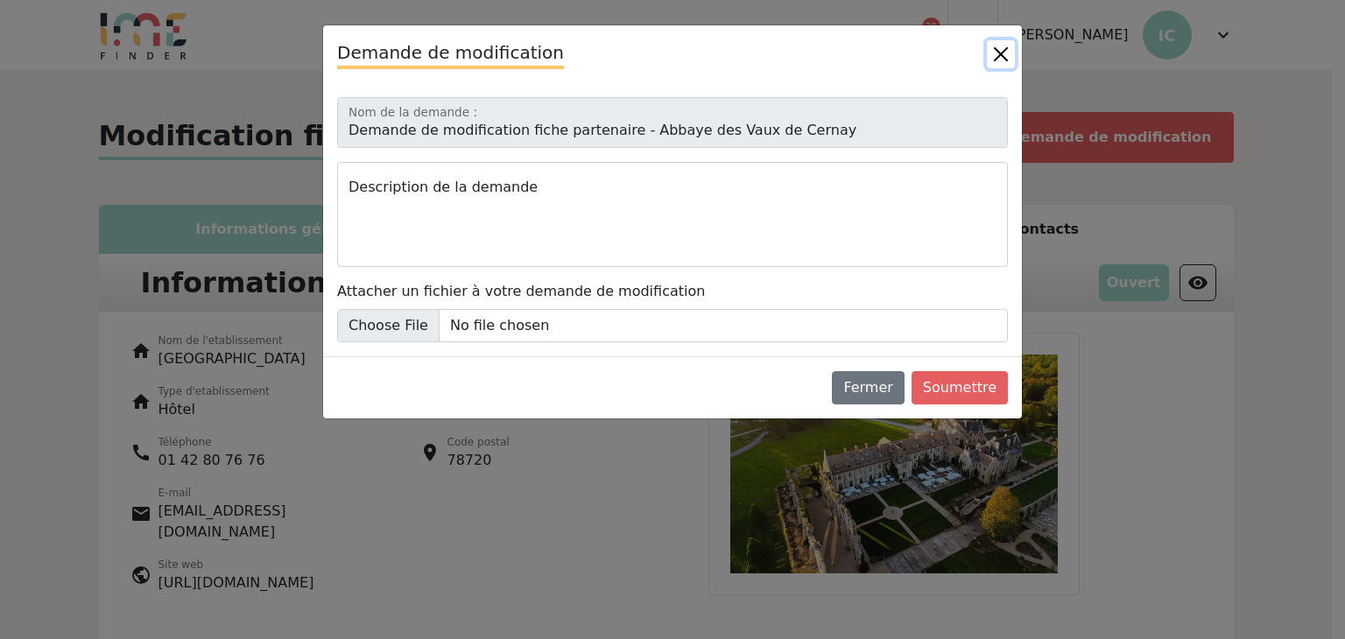
click at [995, 49] on button "Close" at bounding box center [1001, 54] width 28 height 28
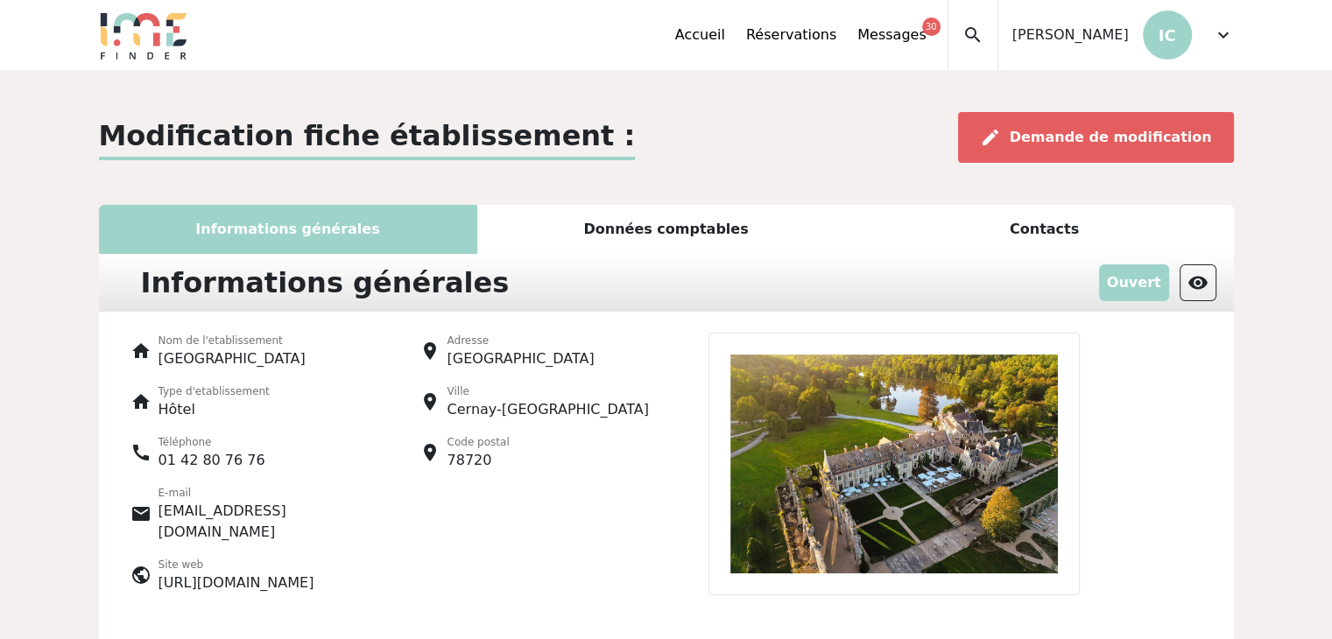
scroll to position [88, 0]
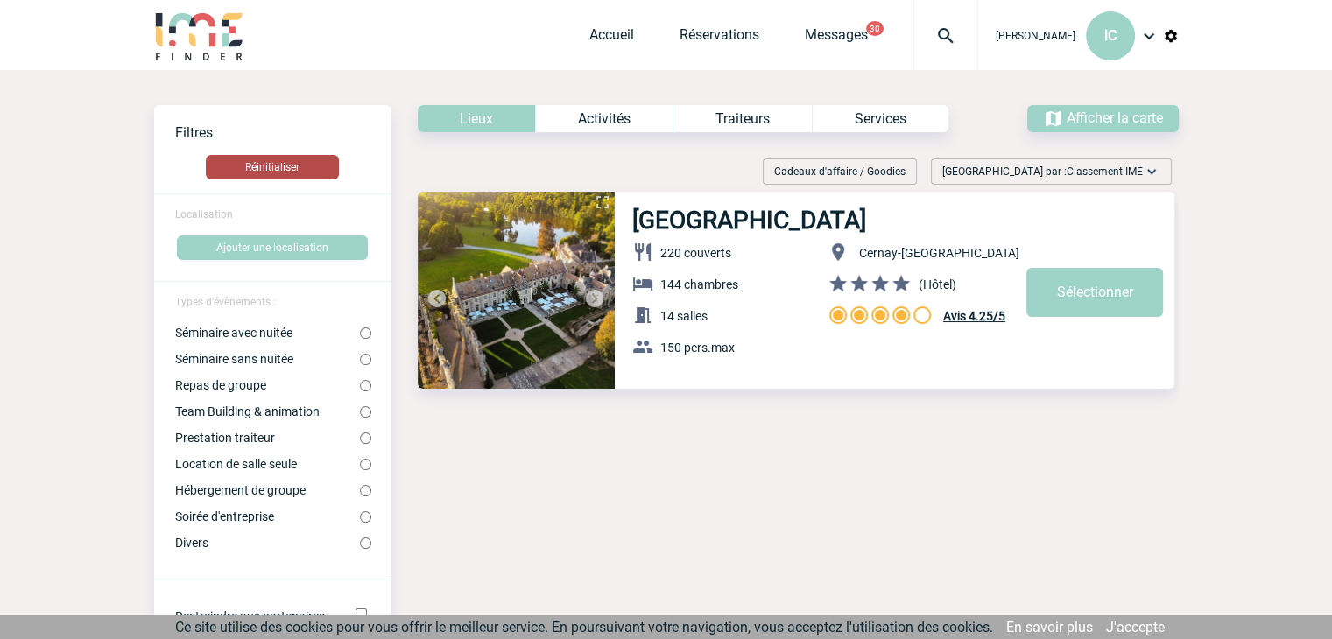
click at [291, 159] on button "Réinitialiser" at bounding box center [272, 167] width 133 height 25
click at [314, 168] on button "Réinitialiser" at bounding box center [272, 167] width 133 height 25
click at [599, 31] on link "Accueil" at bounding box center [611, 38] width 45 height 25
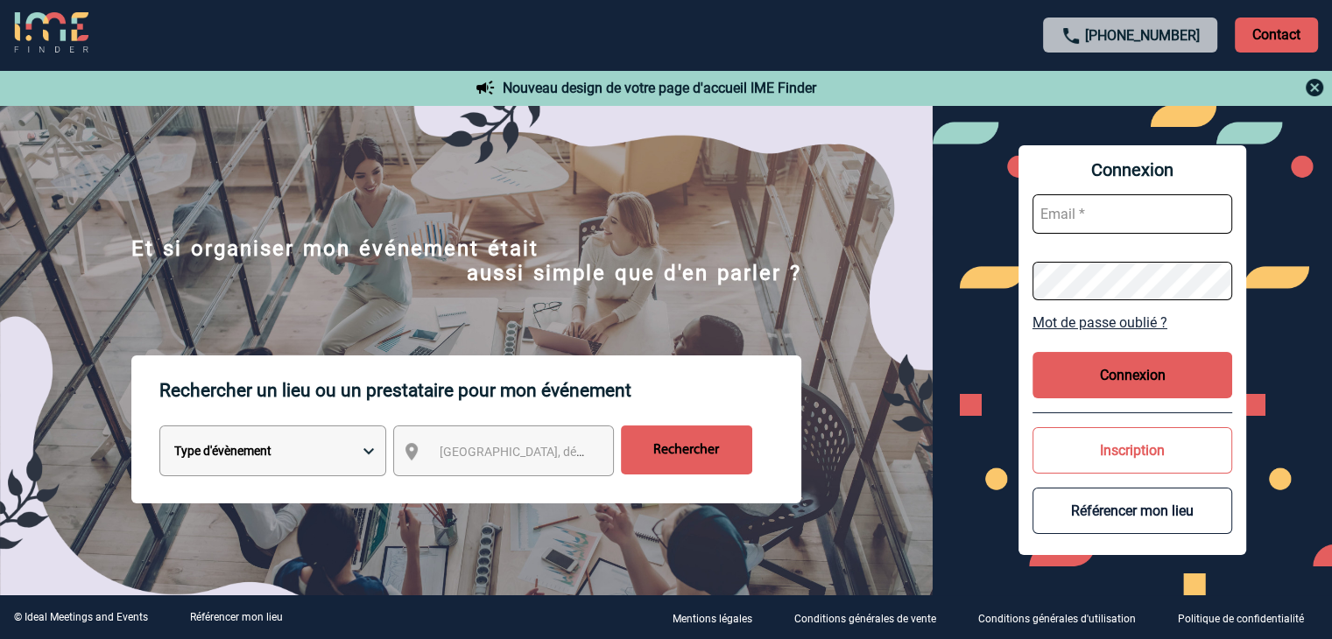
type input "i.challamel@paris-society.com"
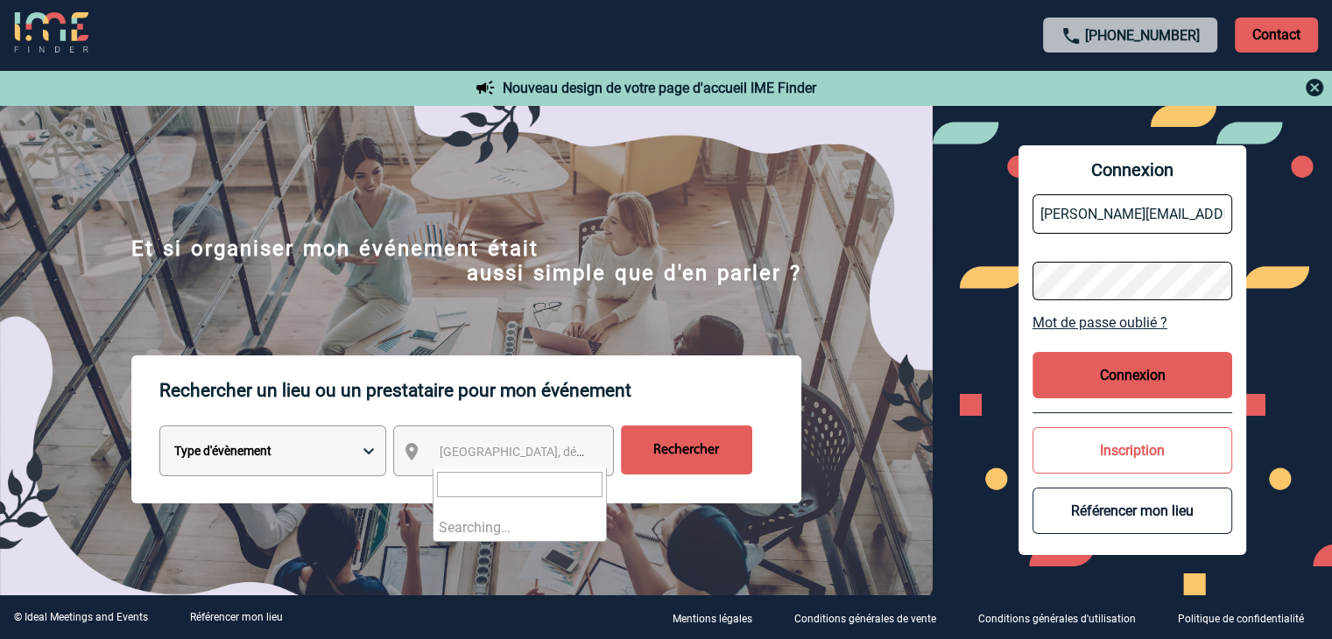
click at [469, 453] on span "Ville, département, région..." at bounding box center [561, 452] width 243 height 14
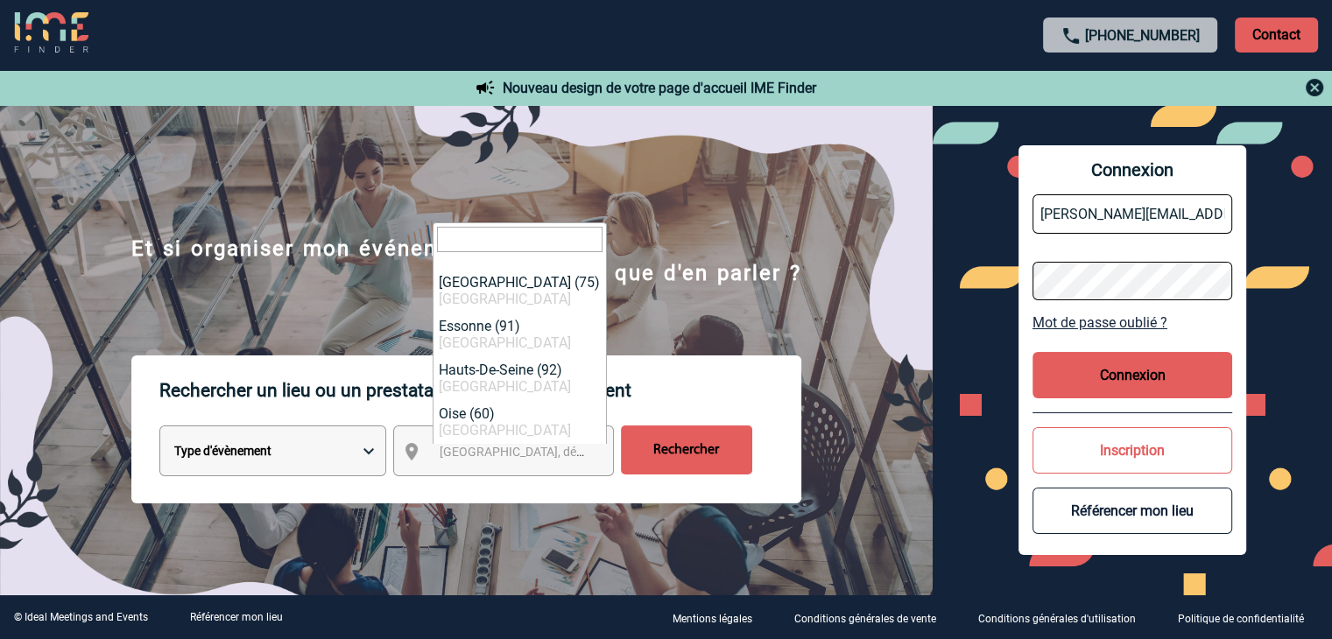
click at [421, 453] on div "[GEOGRAPHIC_DATA], département, région..." at bounding box center [503, 451] width 221 height 51
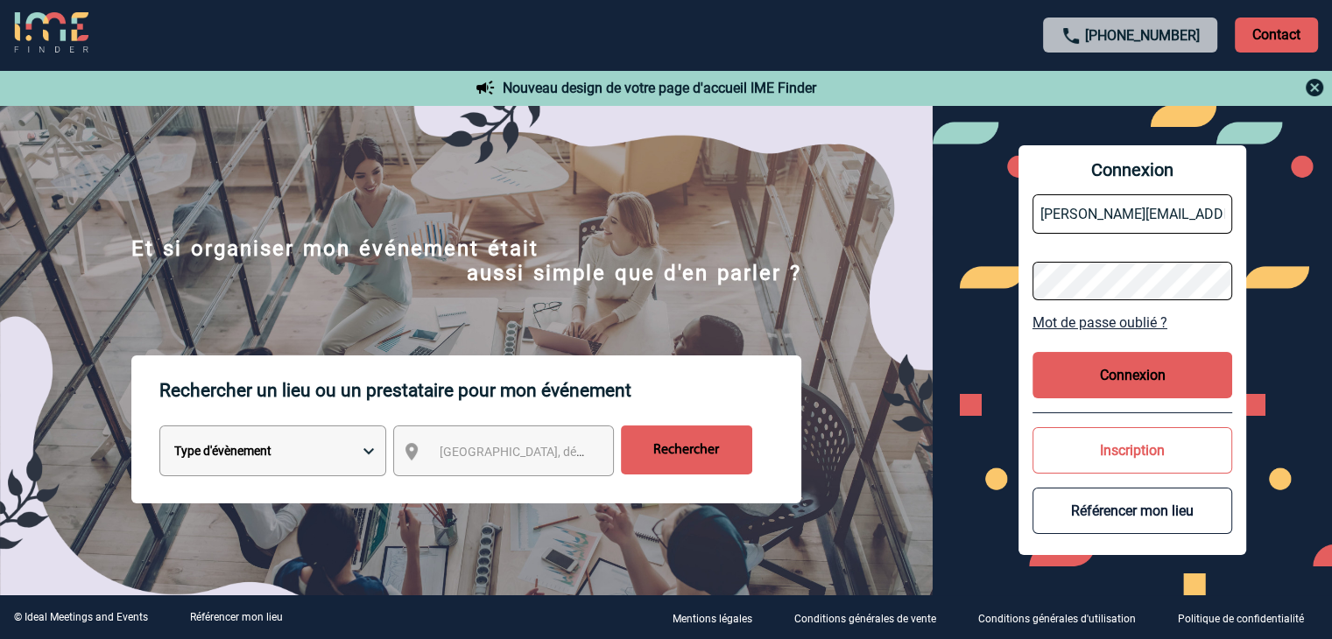
click at [451, 451] on span "[GEOGRAPHIC_DATA], département, région..." at bounding box center [561, 452] width 243 height 14
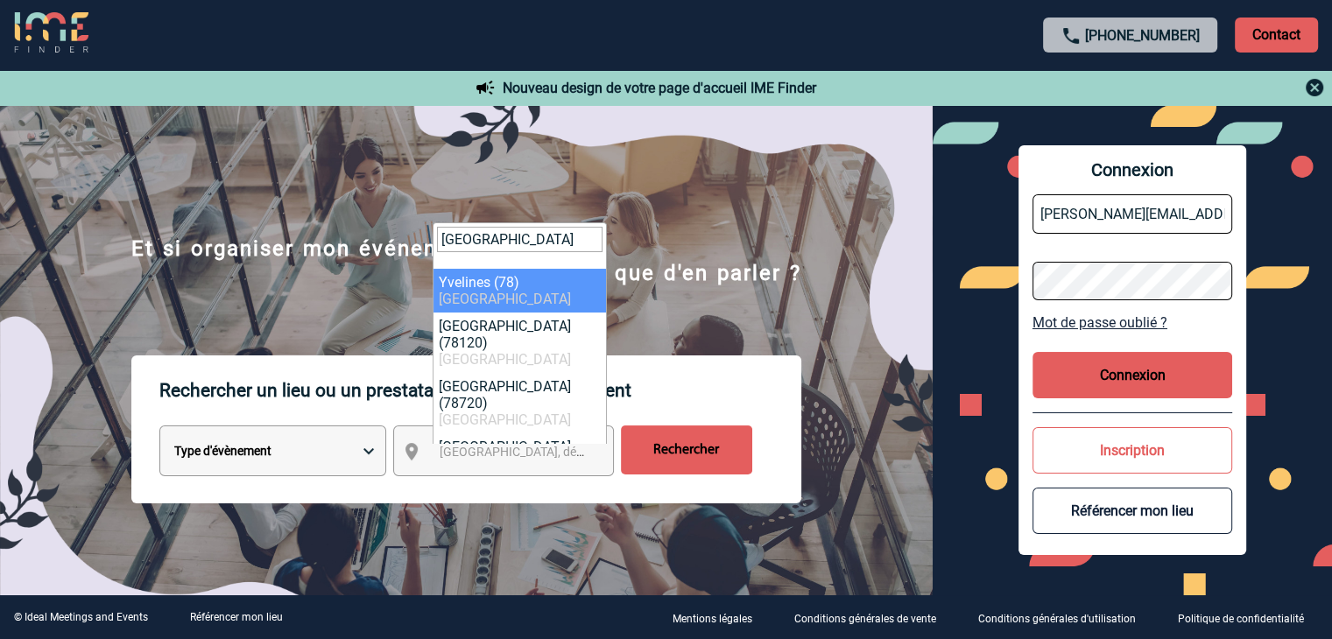
type input "[GEOGRAPHIC_DATA]"
select select "775"
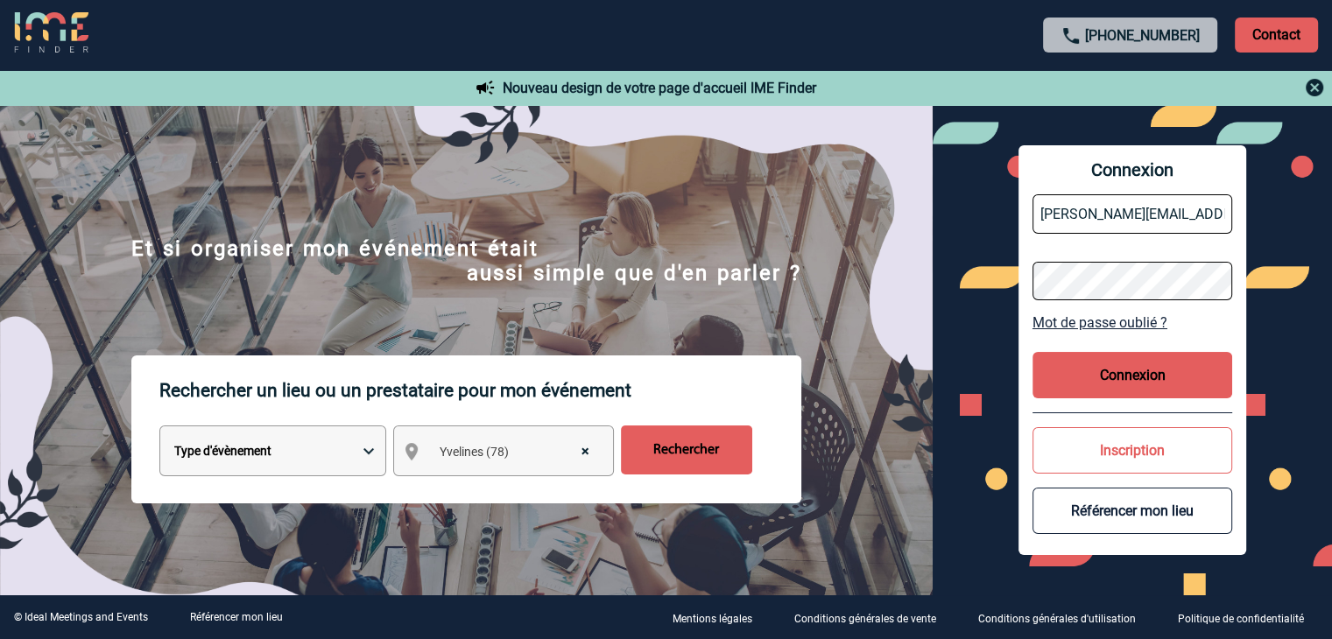
click at [695, 447] on input "Rechercher" at bounding box center [686, 450] width 131 height 49
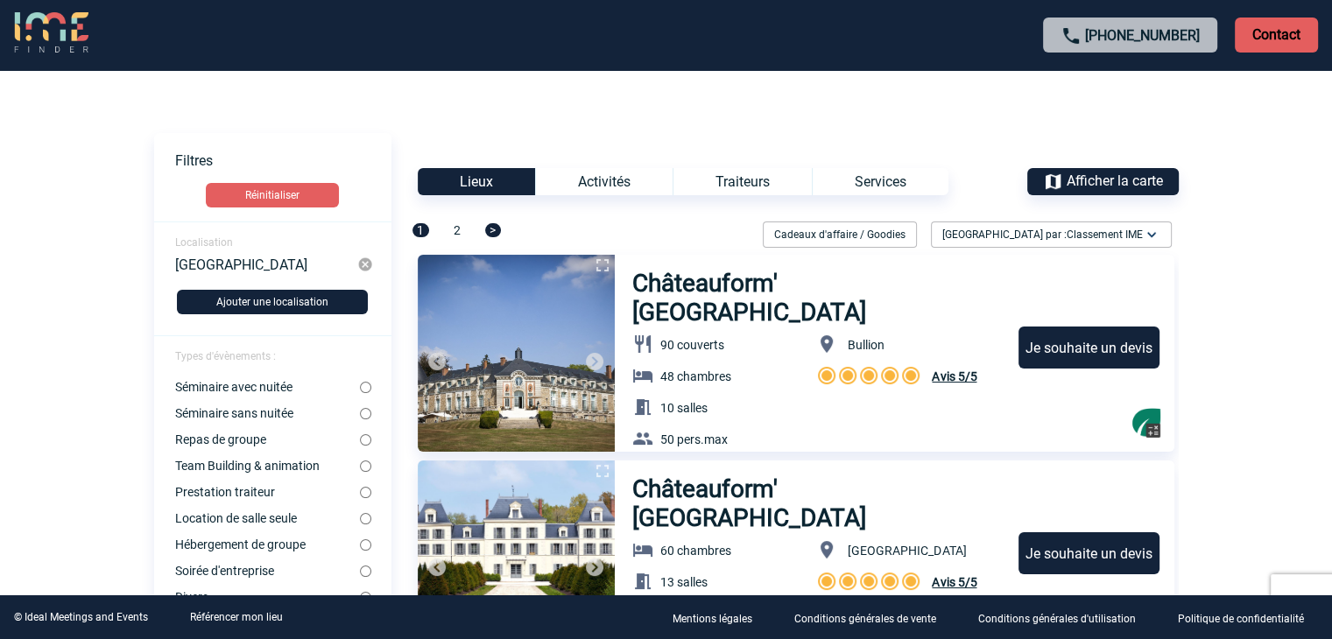
drag, startPoint x: 1068, startPoint y: 178, endPoint x: 1086, endPoint y: 182, distance: 18.1
click at [1068, 176] on span "Afficher la carte" at bounding box center [1115, 181] width 96 height 17
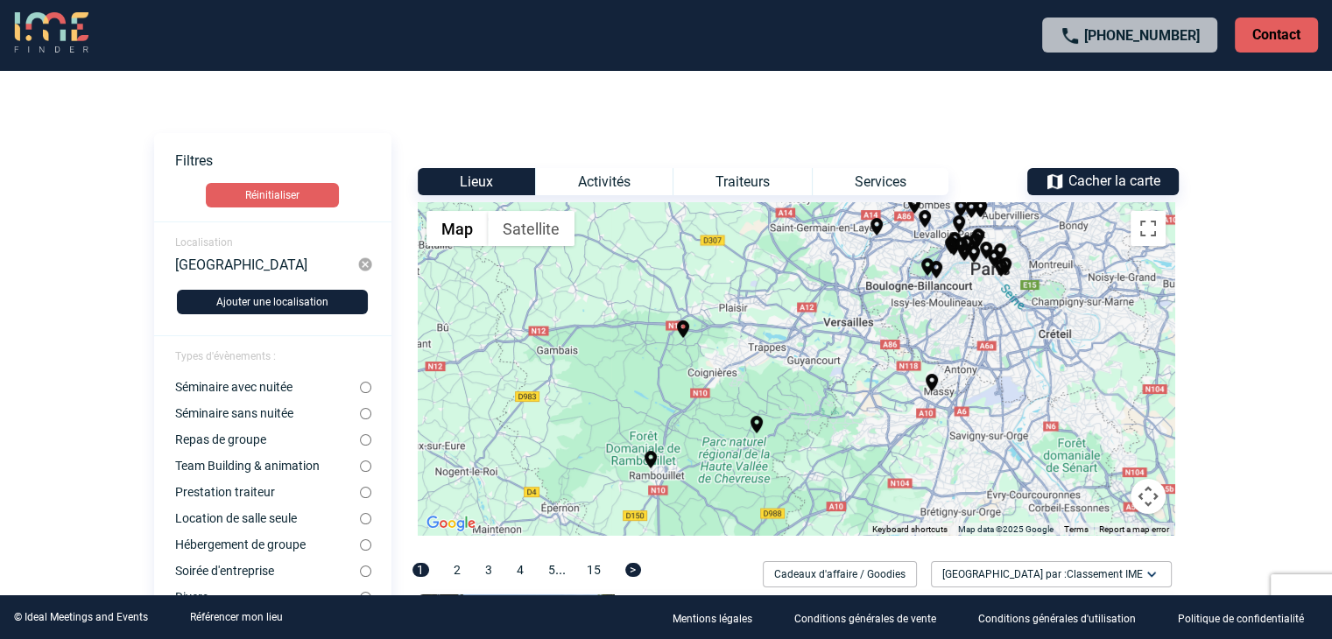
drag, startPoint x: 836, startPoint y: 377, endPoint x: 799, endPoint y: 322, distance: 66.8
click at [799, 322] on div "To activate drag with keyboard, press Alt + Enter. Once in keyboard drag state,…" at bounding box center [796, 368] width 757 height 333
click at [1148, 223] on button "Toggle fullscreen view" at bounding box center [1148, 228] width 35 height 35
click at [364, 386] on input "Séminaire avec nuitée" at bounding box center [365, 387] width 11 height 11
radio input "true"
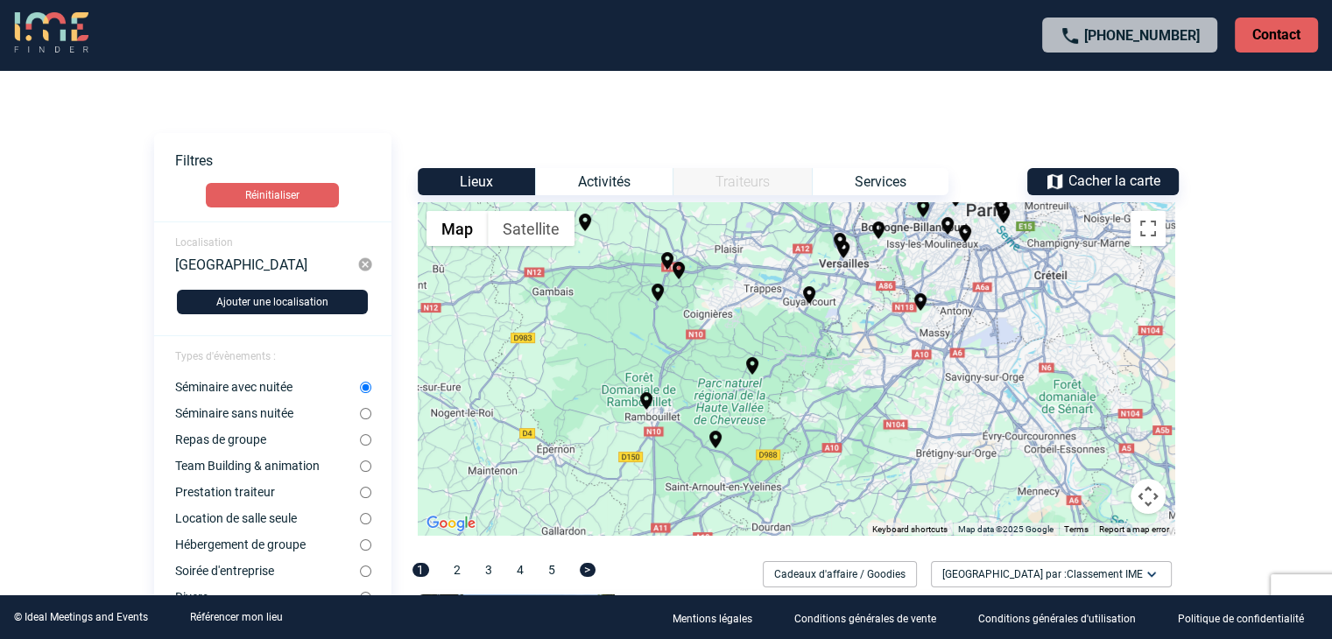
drag, startPoint x: 909, startPoint y: 407, endPoint x: 857, endPoint y: 326, distance: 96.9
click at [857, 326] on div "To activate drag with keyboard, press Alt + Enter. Once in keyboard drag state,…" at bounding box center [796, 368] width 757 height 333
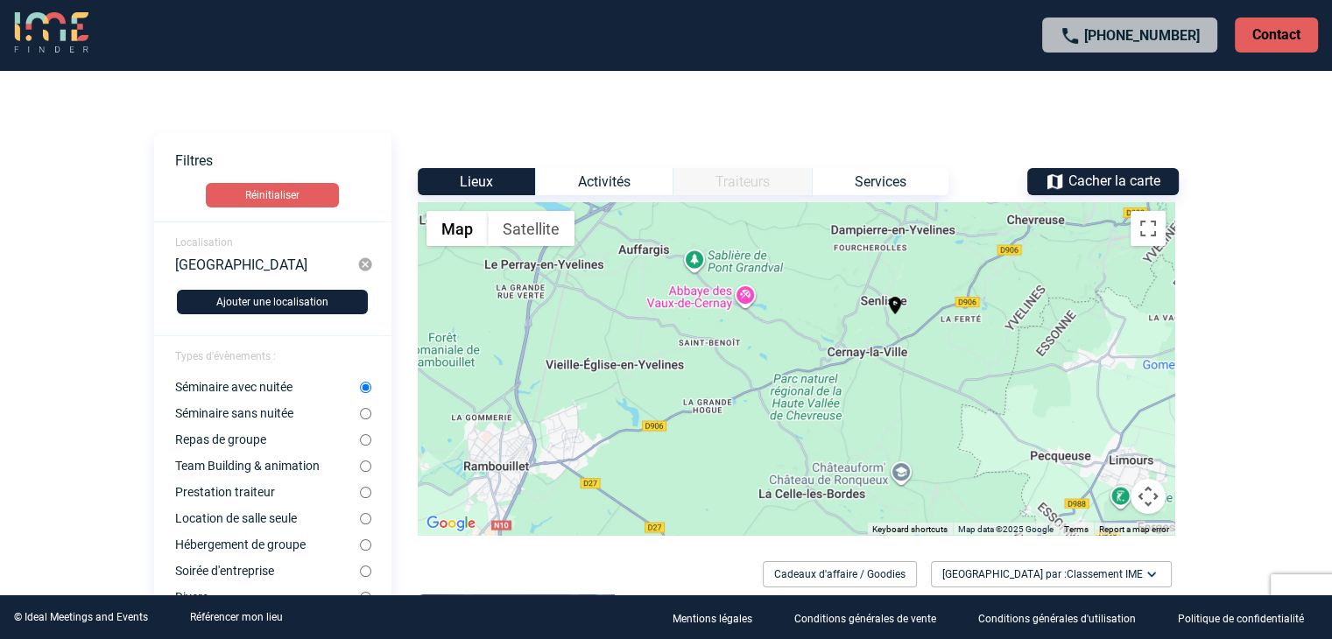
drag, startPoint x: 813, startPoint y: 390, endPoint x: 977, endPoint y: 369, distance: 165.1
click at [977, 370] on div "To activate drag with keyboard, press Alt + Enter. Once in keyboard drag state,…" at bounding box center [796, 368] width 757 height 333
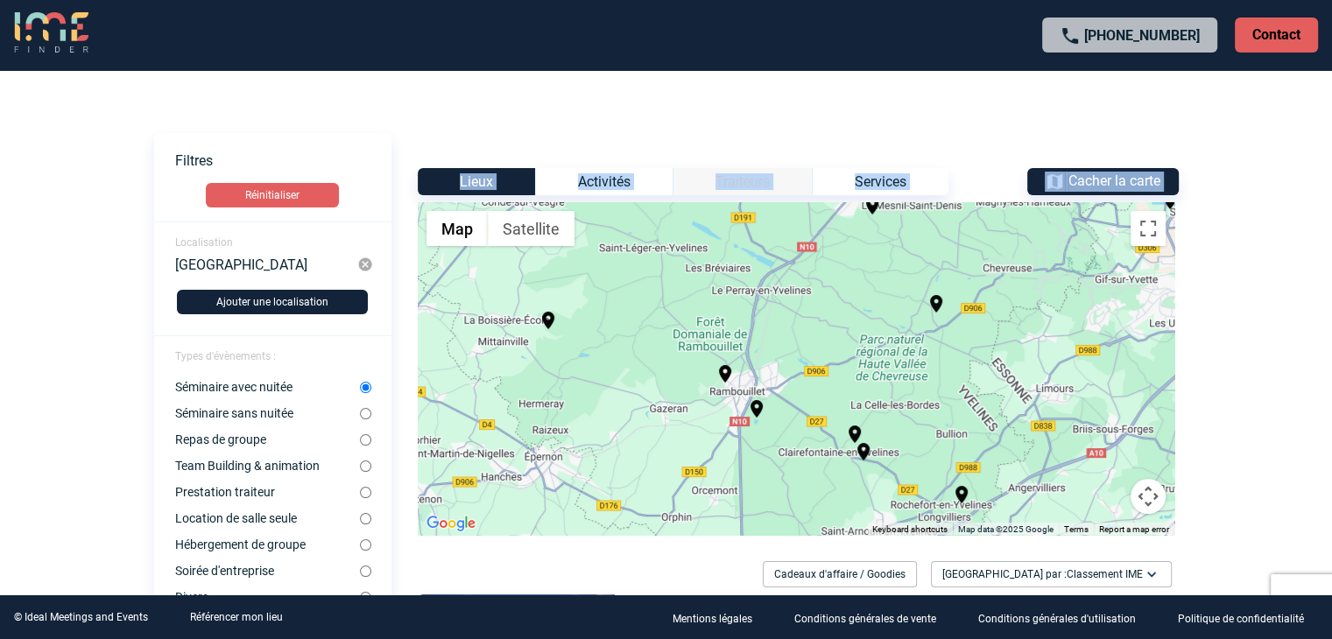
drag, startPoint x: 956, startPoint y: 338, endPoint x: 897, endPoint y: 342, distance: 59.7
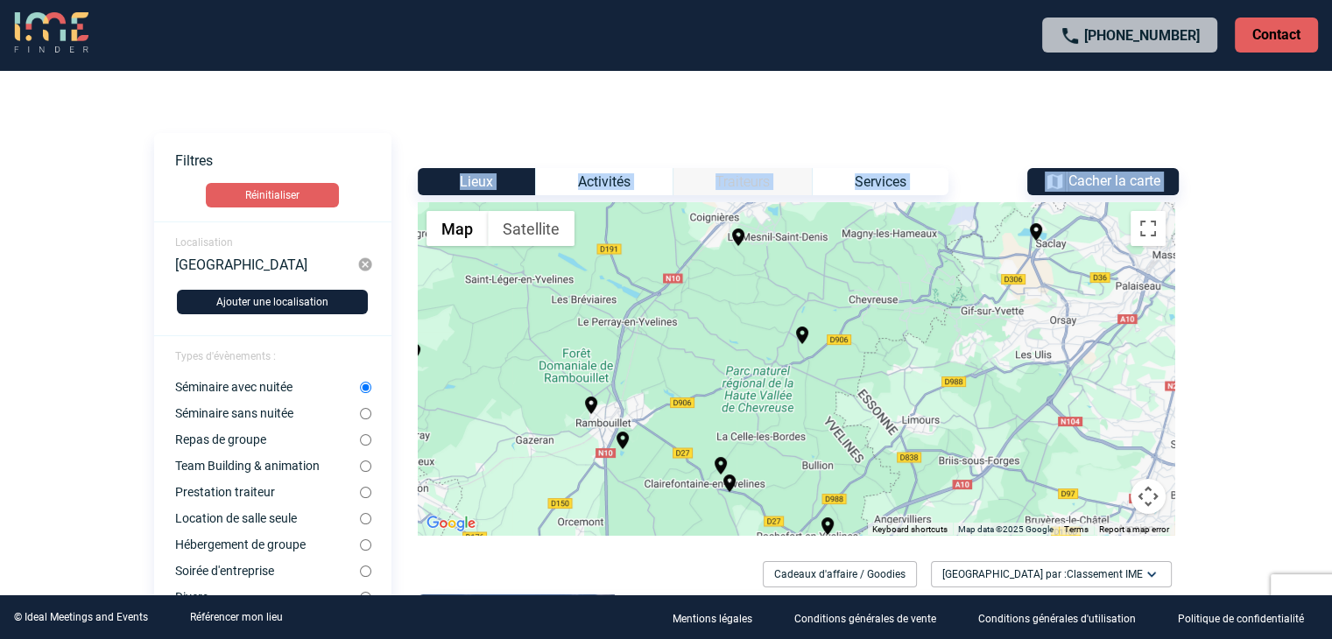
drag, startPoint x: 1037, startPoint y: 316, endPoint x: 901, endPoint y: 348, distance: 139.4
click at [901, 348] on div "To activate drag with keyboard, press Alt + Enter. Once in keyboard drag state,…" at bounding box center [796, 368] width 757 height 333
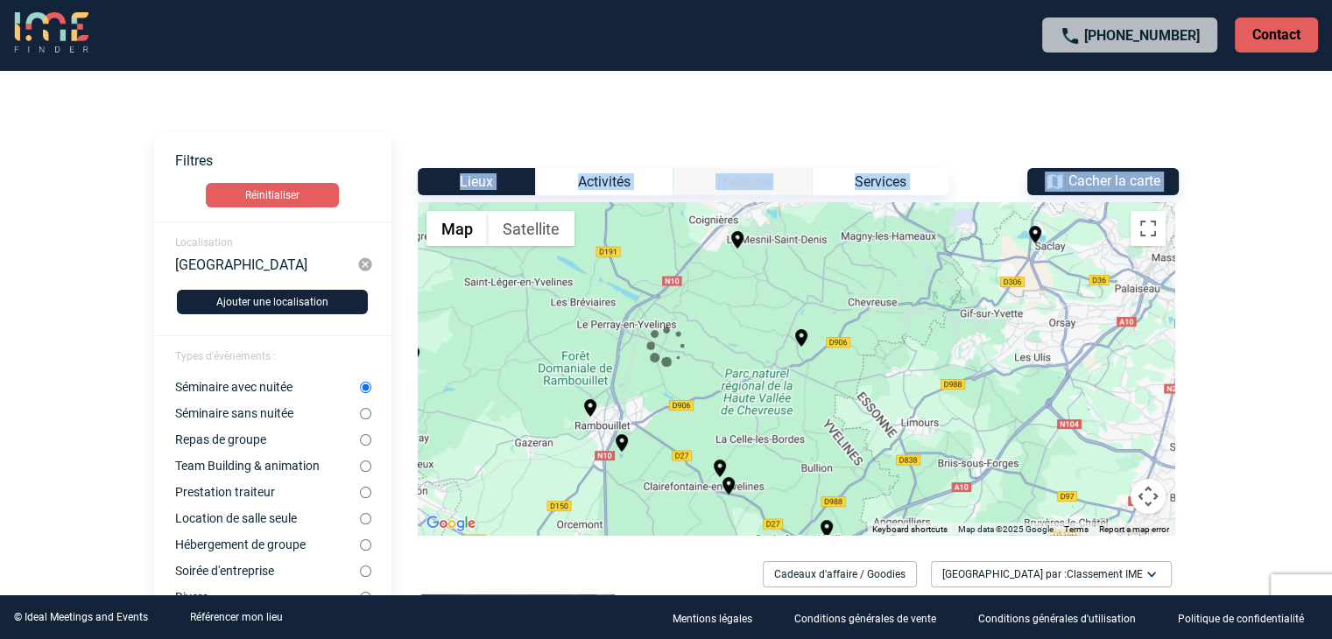
click at [1261, 291] on body "+33 1 45 72 07 14 Contact Contact Voir les filtres Filtres Réinitialiser Locali…" at bounding box center [666, 319] width 1332 height 639
click at [800, 339] on img "Châteauform' Château de Ronqueux" at bounding box center [801, 338] width 21 height 21
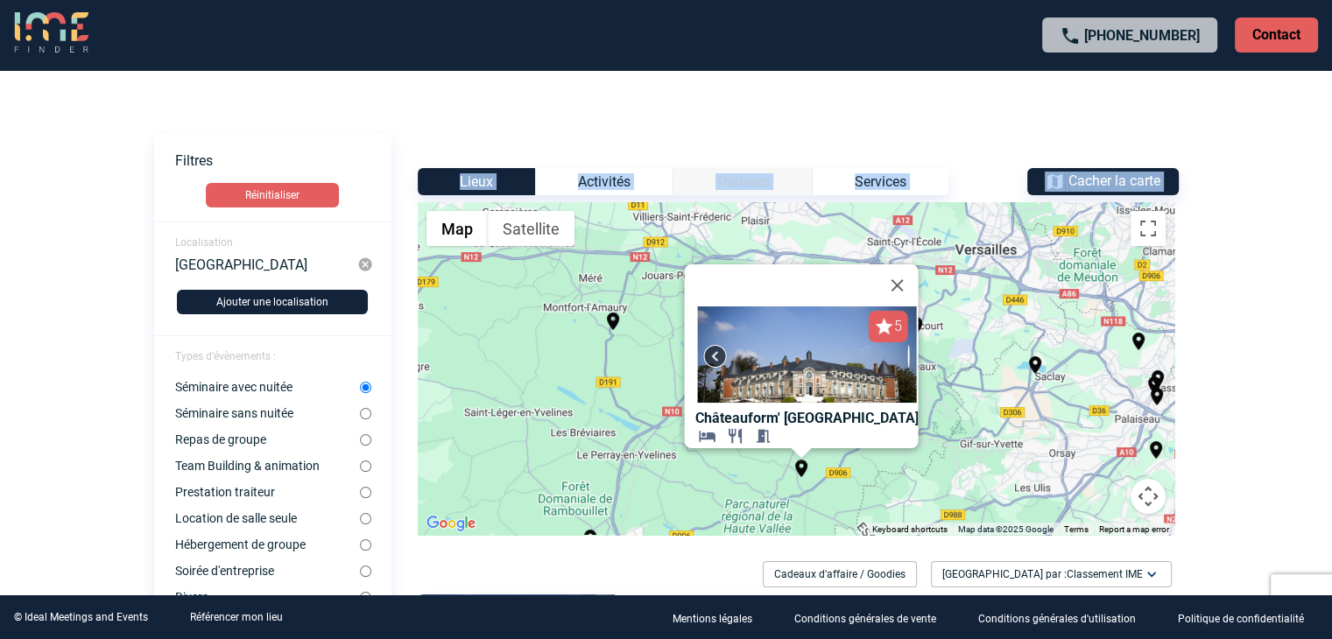
scroll to position [88, 0]
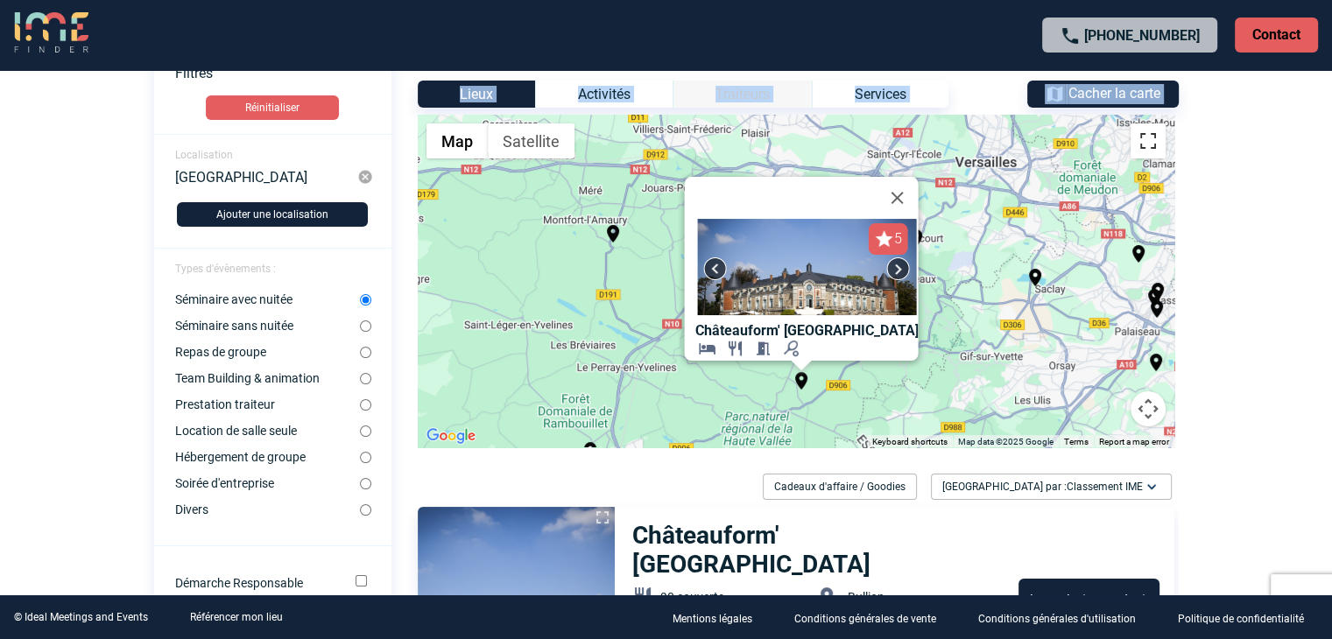
click at [1160, 152] on button "Toggle fullscreen view" at bounding box center [1148, 140] width 35 height 35
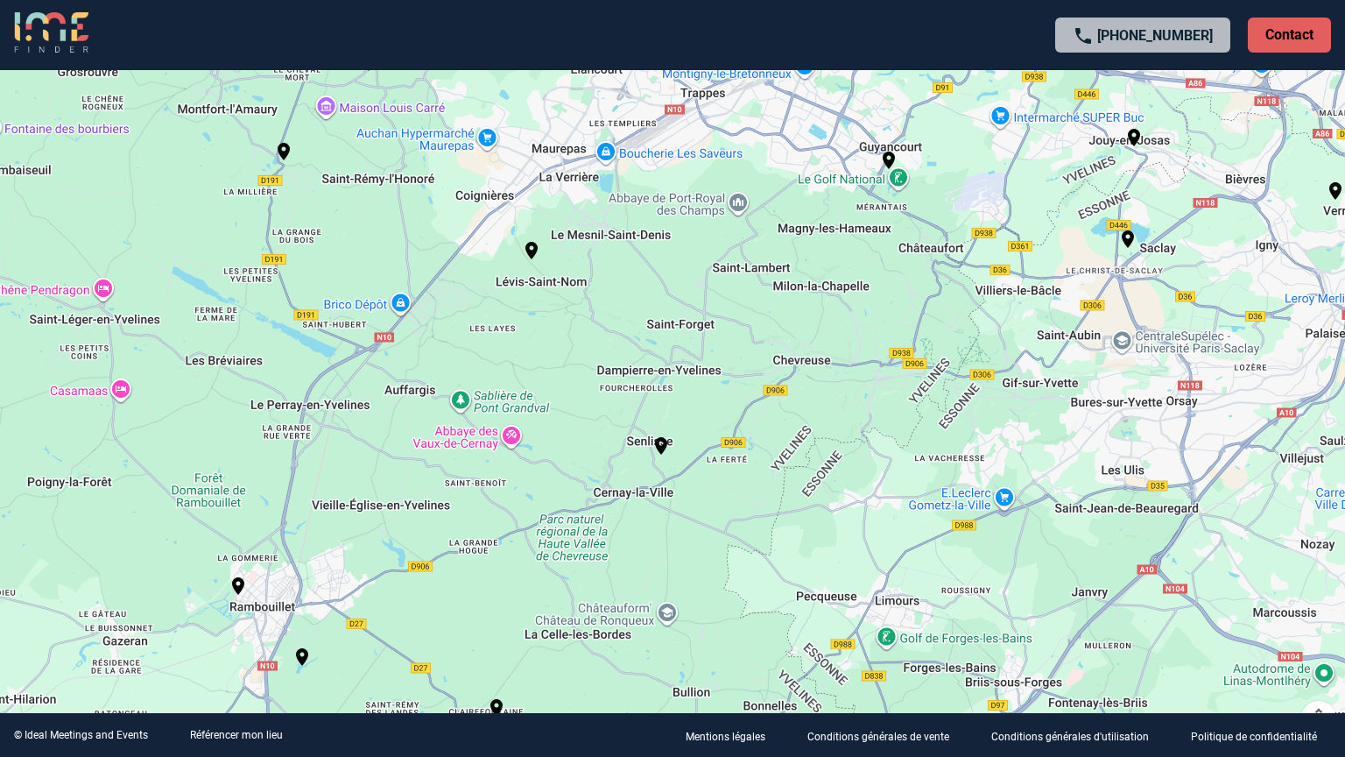
drag, startPoint x: 771, startPoint y: 492, endPoint x: 839, endPoint y: 357, distance: 151.2
click at [914, 338] on div "To activate drag with keyboard, press Alt + Enter. Once in keyboard drag state,…" at bounding box center [672, 378] width 1345 height 757
click at [660, 443] on img "Châteauform' Château de Ronqueux" at bounding box center [661, 445] width 21 height 21
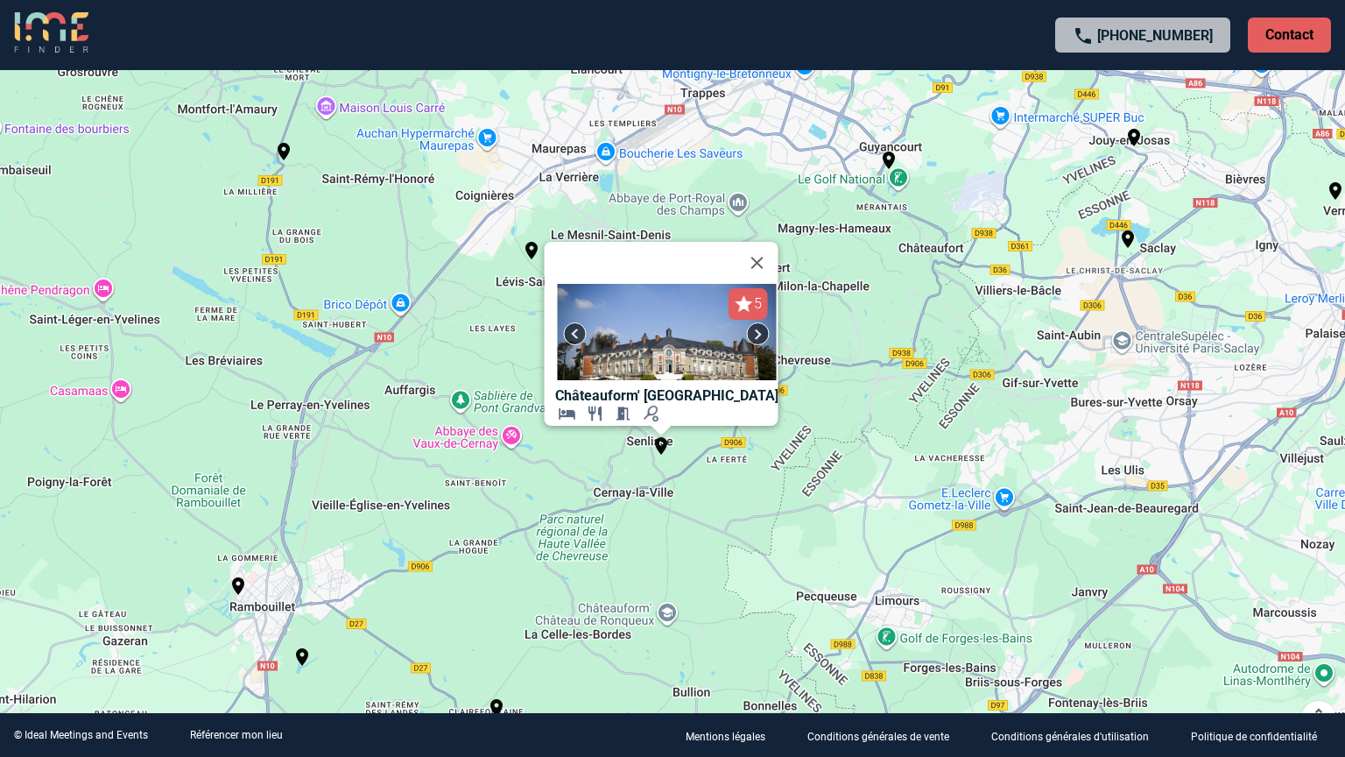
click at [468, 440] on div "To activate drag with keyboard, press Alt + Enter. Once in keyboard drag state,…" at bounding box center [672, 378] width 1345 height 757
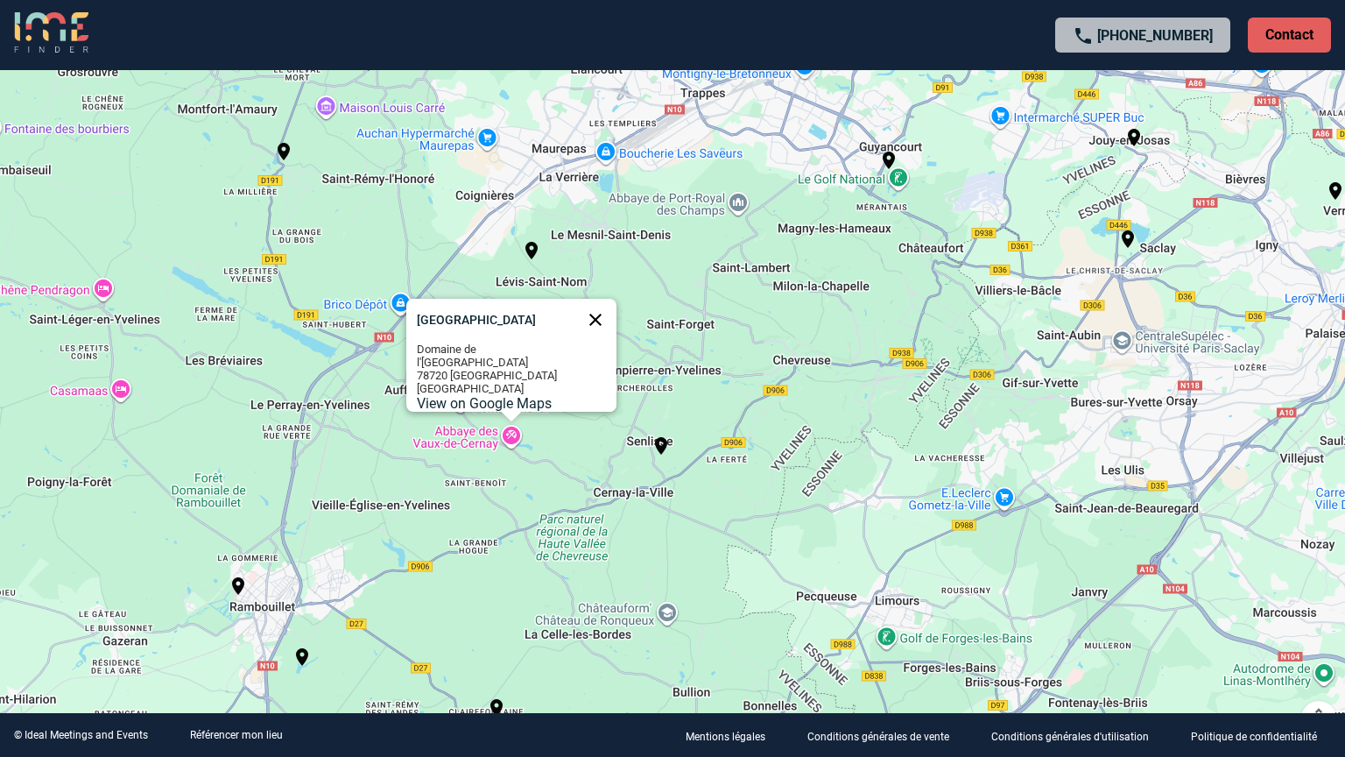
click at [591, 301] on button "Close" at bounding box center [596, 320] width 42 height 42
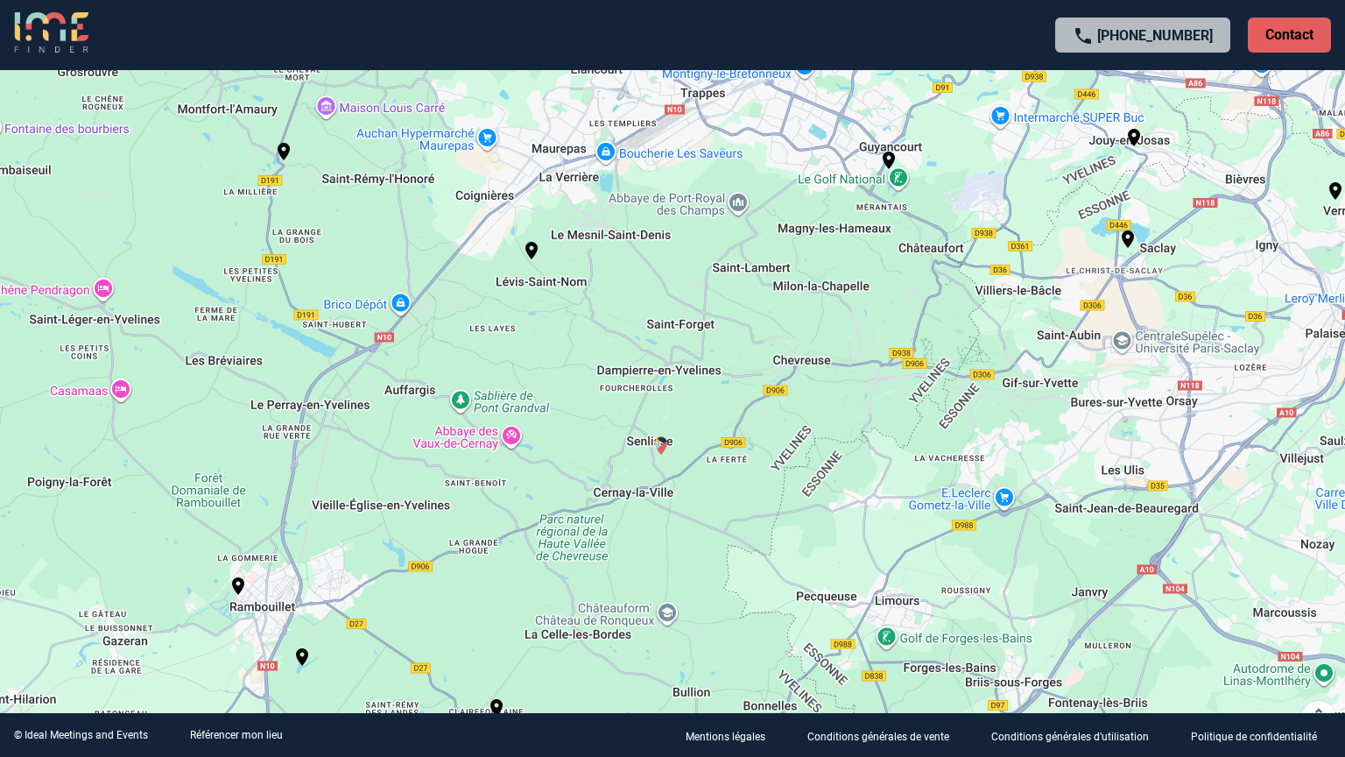
click at [659, 451] on img "Châteauform' Château de Ronqueux" at bounding box center [661, 445] width 21 height 21
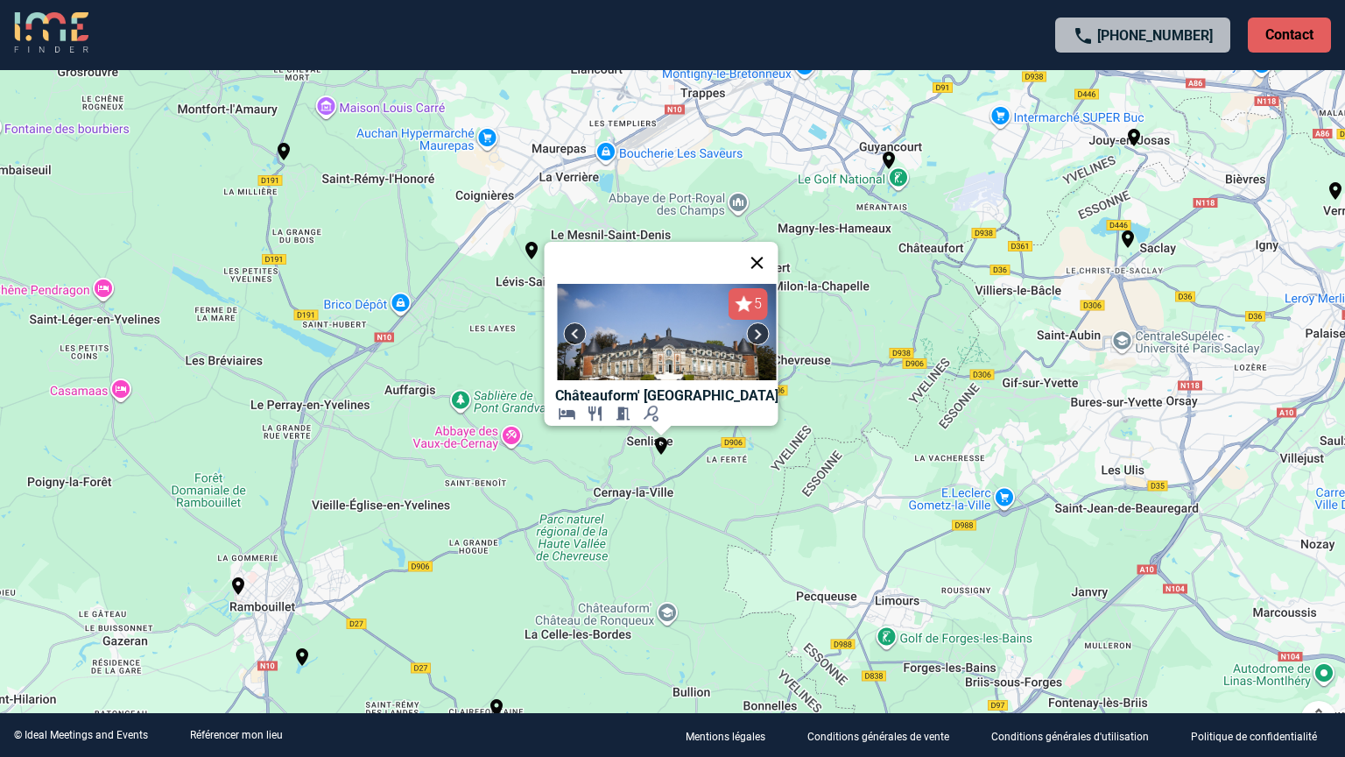
drag, startPoint x: 761, startPoint y: 252, endPoint x: 804, endPoint y: 261, distance: 43.8
click at [764, 252] on button "Close" at bounding box center [758, 263] width 42 height 42
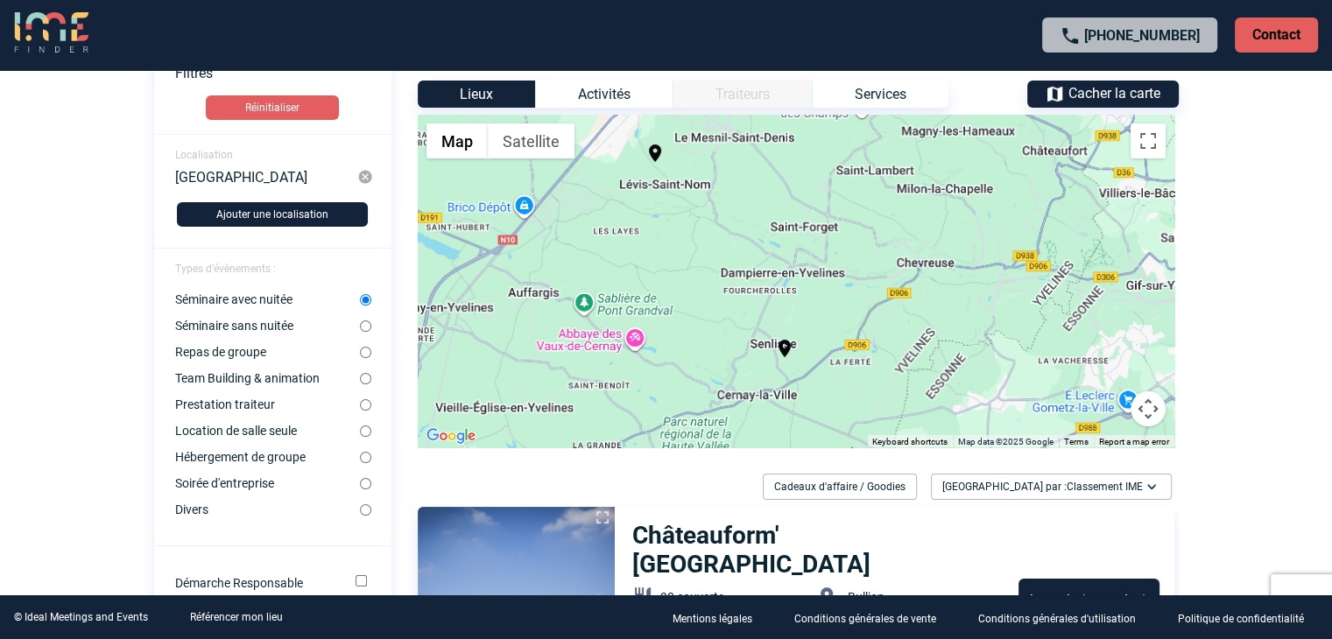
click at [364, 300] on input "Séminaire avec nuitée" at bounding box center [365, 299] width 11 height 11
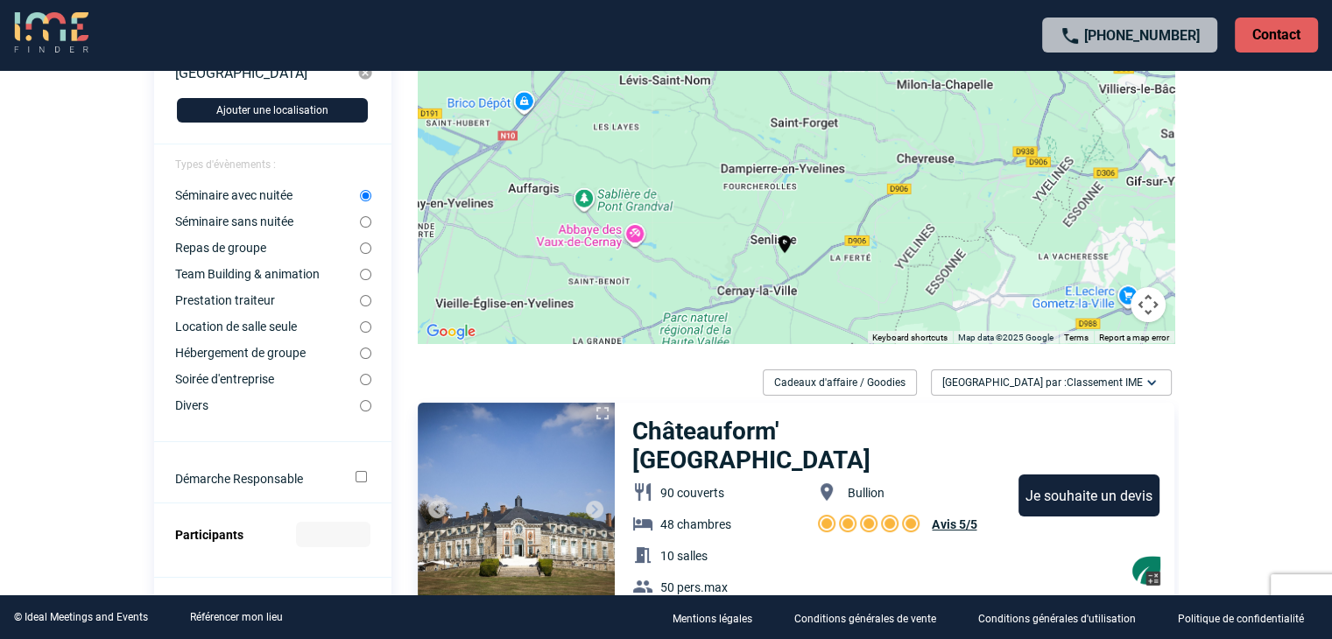
scroll to position [0, 0]
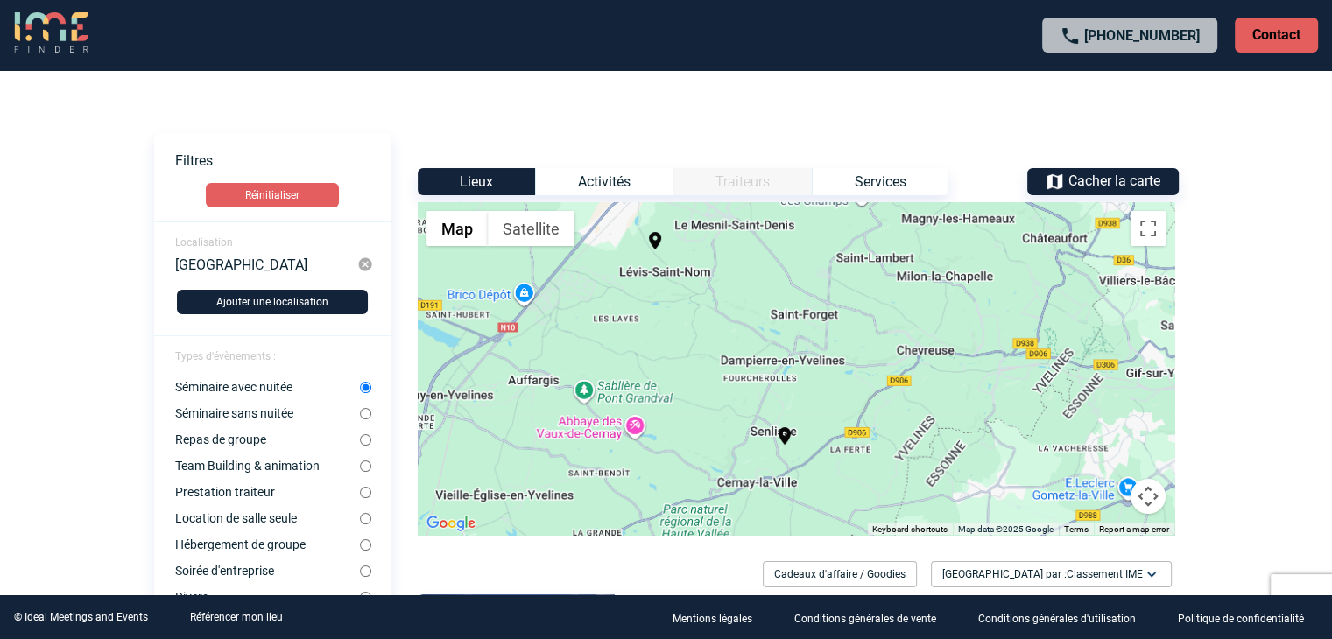
click at [1146, 180] on span "Cacher la carte" at bounding box center [1114, 181] width 92 height 17
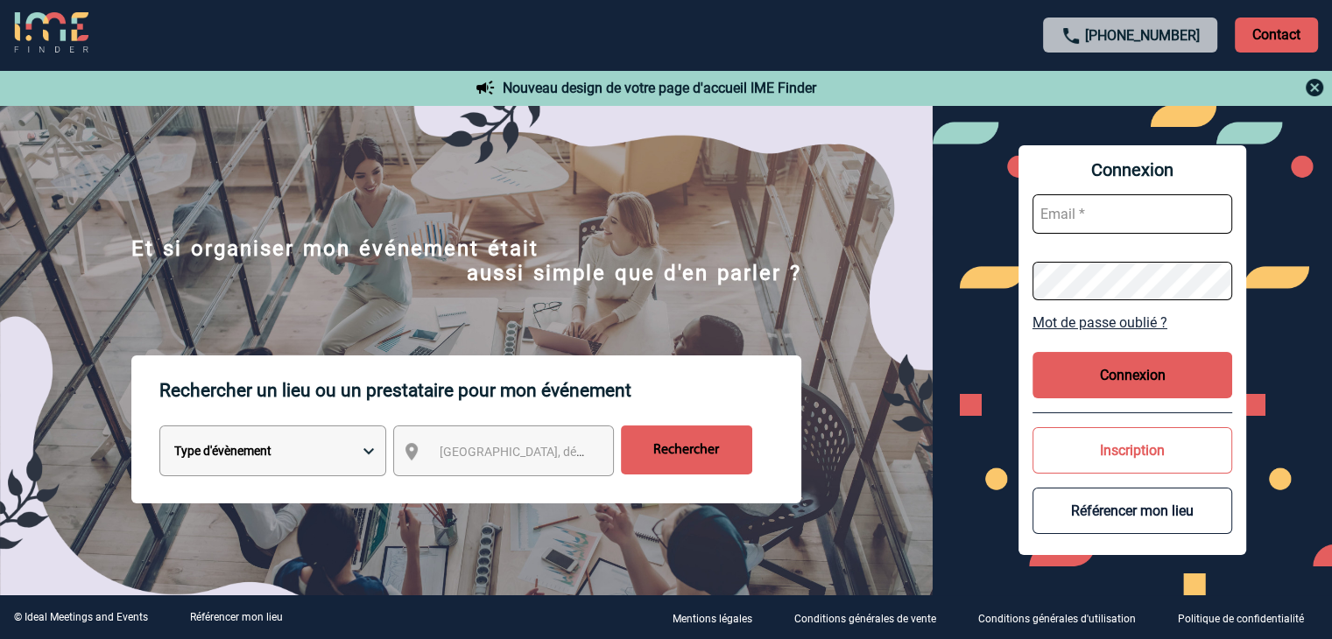
type input "[PERSON_NAME][EMAIL_ADDRESS][DOMAIN_NAME]"
click at [476, 448] on span "[GEOGRAPHIC_DATA], département, région..." at bounding box center [561, 452] width 243 height 14
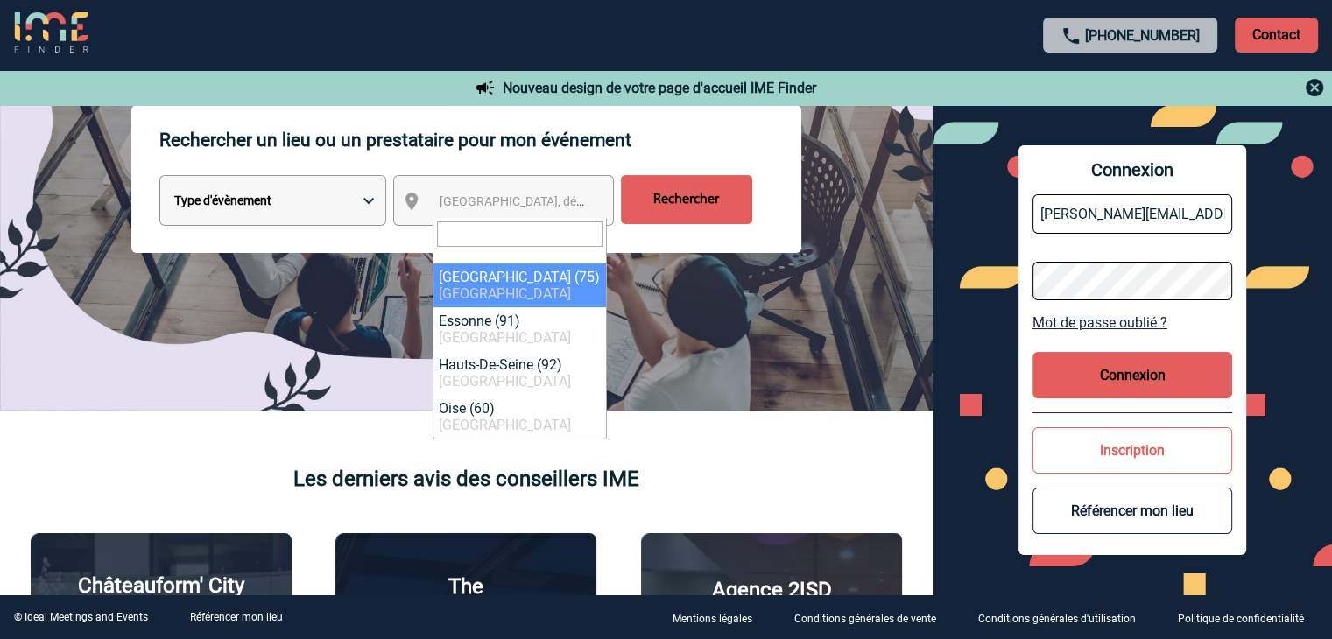
scroll to position [187, 0]
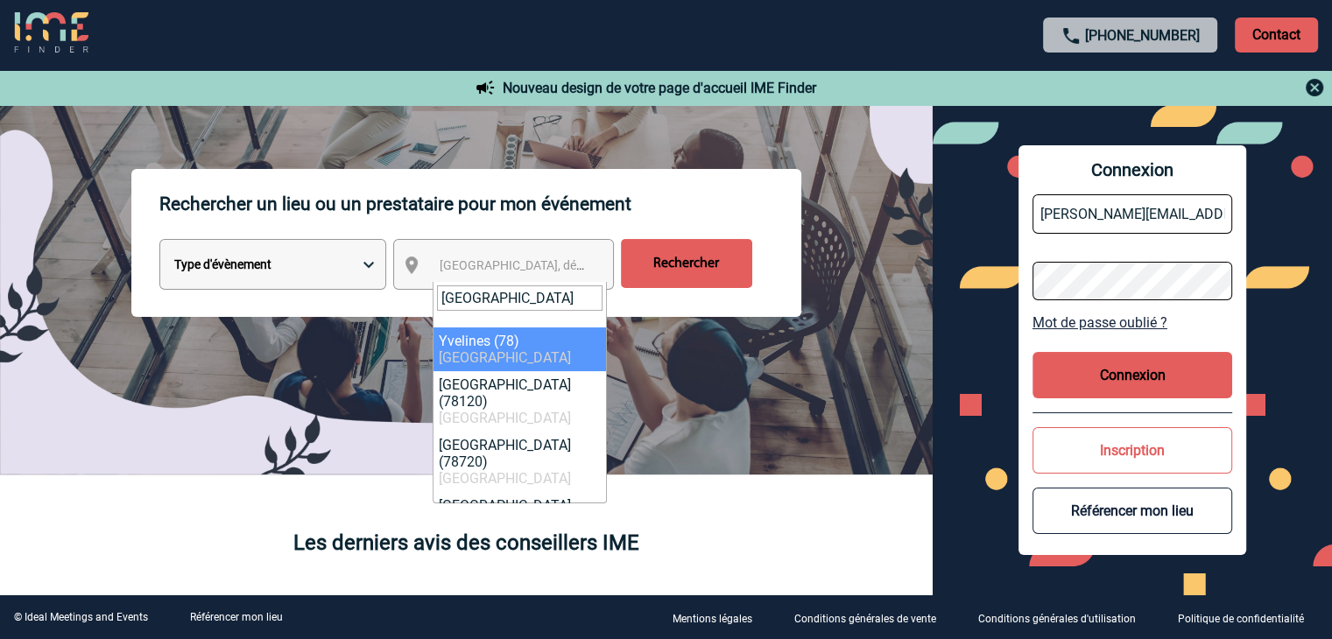
type input "[GEOGRAPHIC_DATA]"
select select "775"
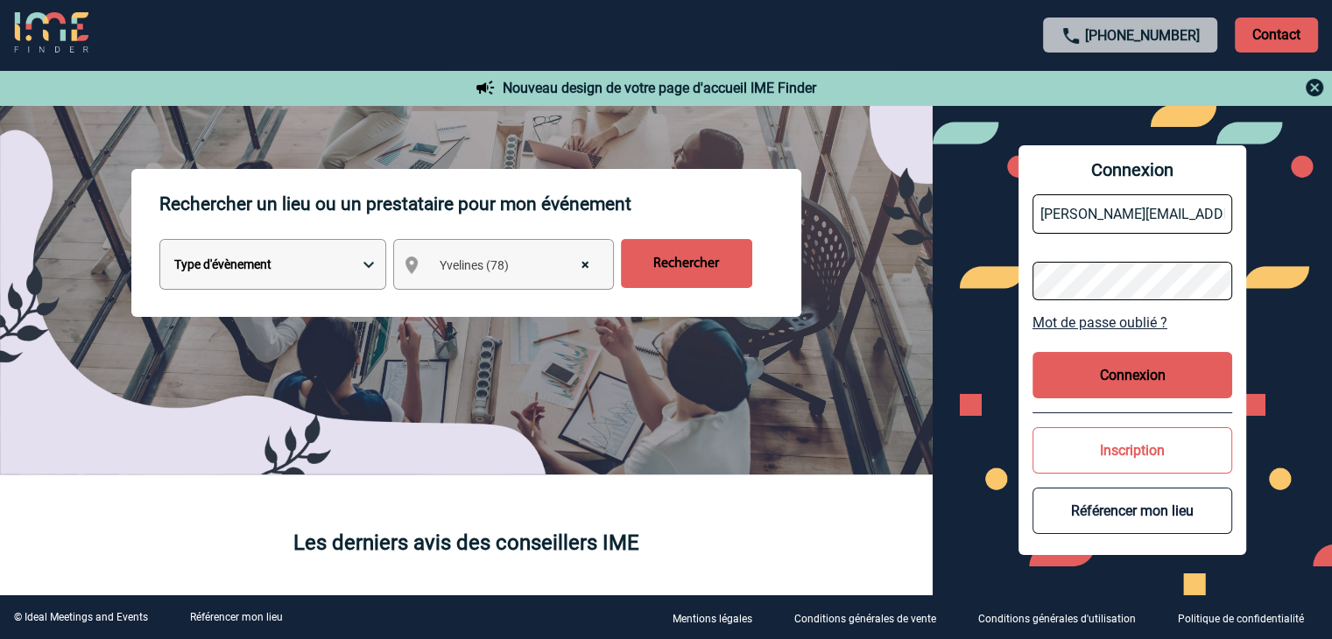
click at [686, 270] on input "Rechercher" at bounding box center [686, 263] width 131 height 49
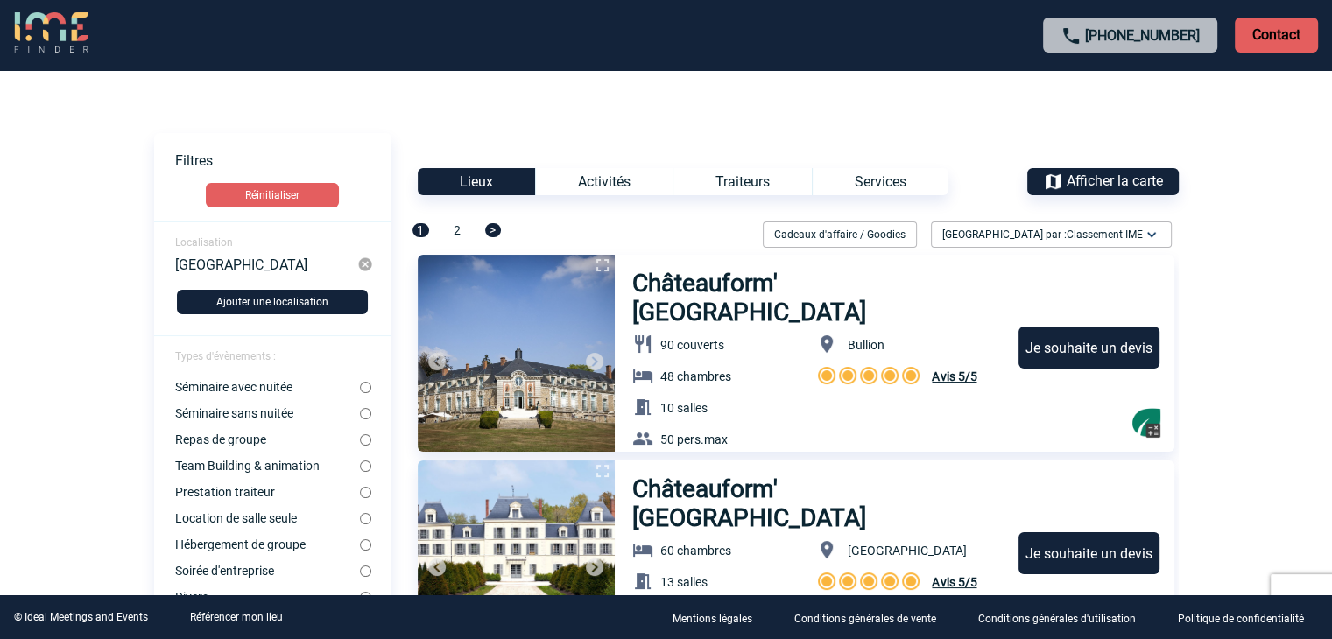
drag, startPoint x: 367, startPoint y: 268, endPoint x: 346, endPoint y: 265, distance: 21.2
click at [367, 267] on img at bounding box center [365, 265] width 16 height 16
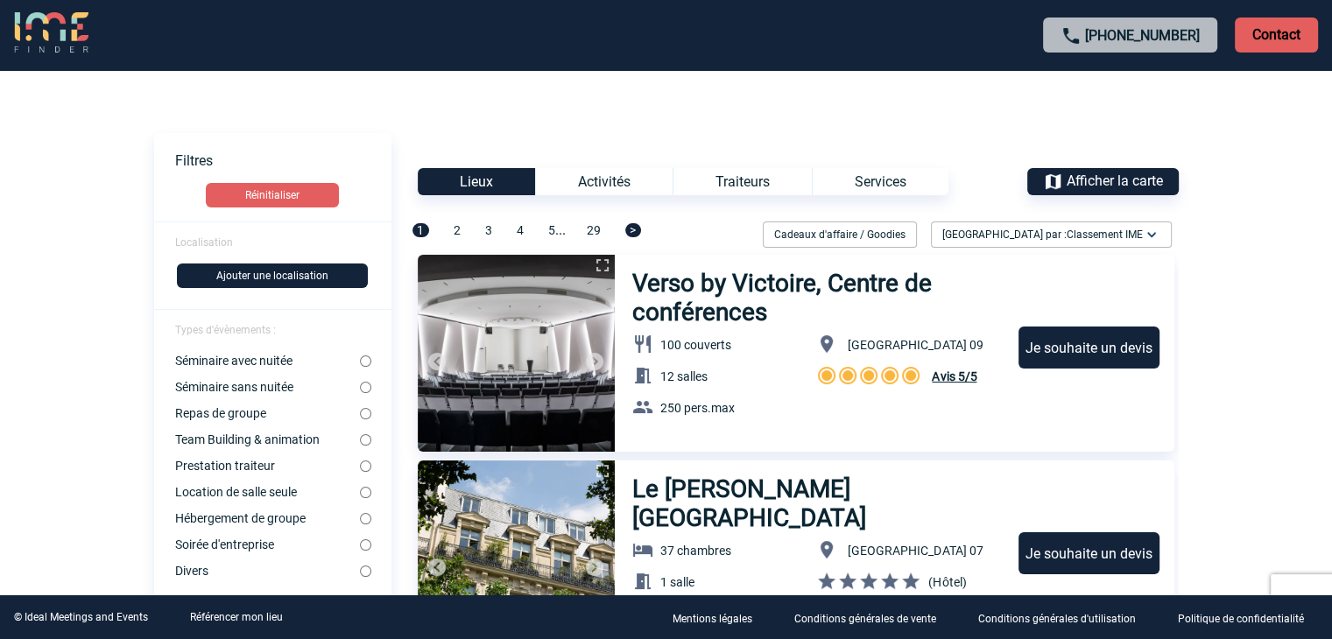
click at [217, 243] on span "Localisation" at bounding box center [204, 242] width 58 height 12
click at [219, 242] on span "Localisation" at bounding box center [204, 242] width 58 height 12
click at [243, 271] on button "Ajouter une localisation" at bounding box center [272, 276] width 191 height 25
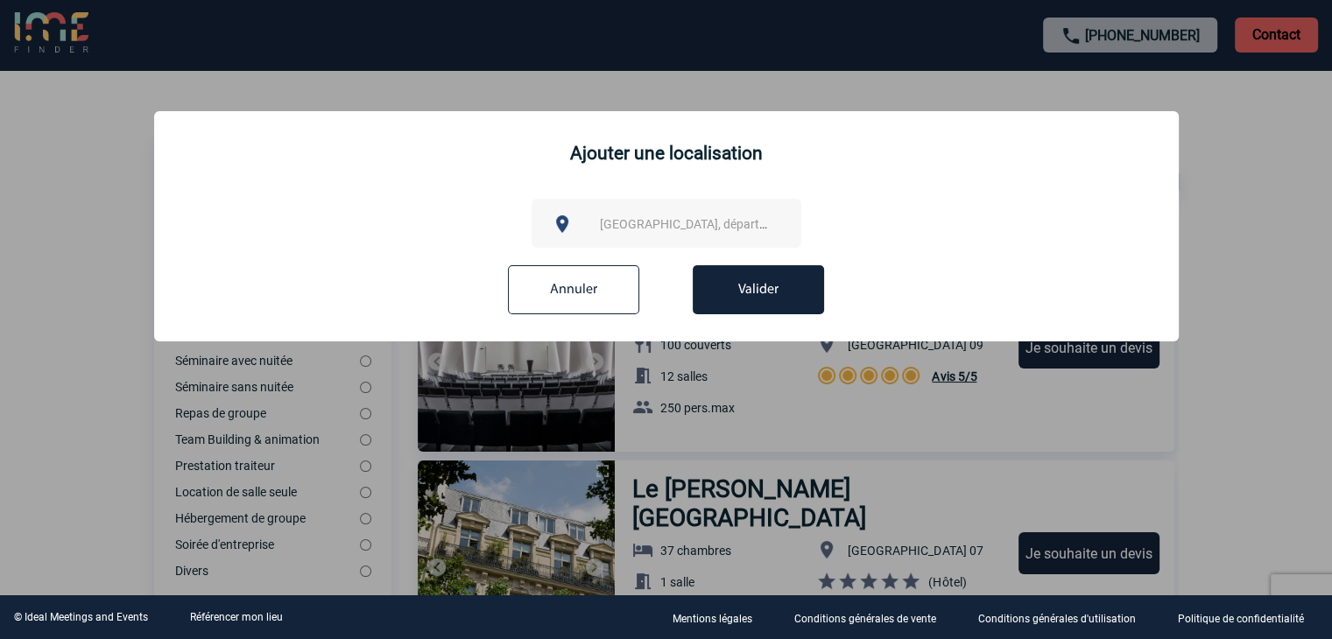
click at [659, 222] on span "[GEOGRAPHIC_DATA], département, région..." at bounding box center [721, 224] width 243 height 14
type input "a"
